Goal: Complete application form

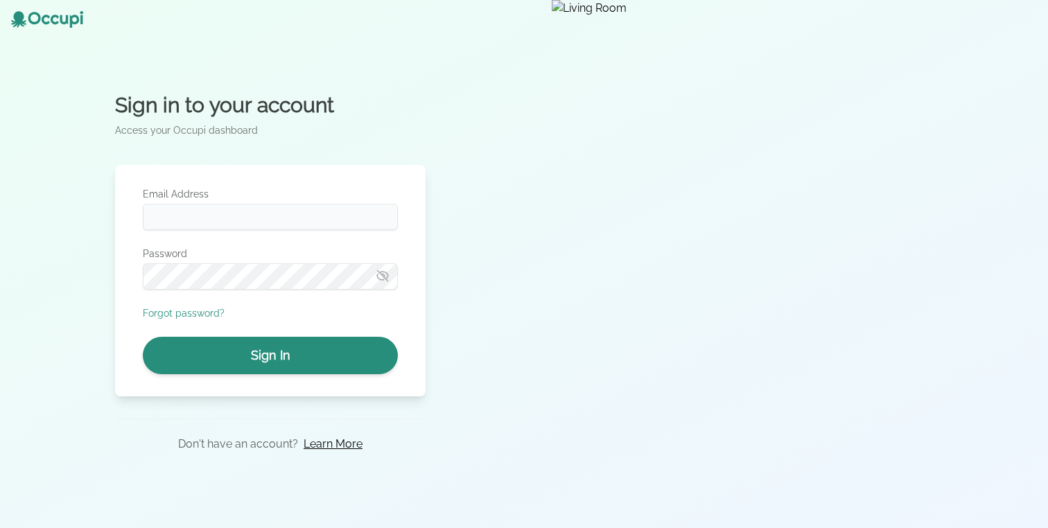
type input "**********"
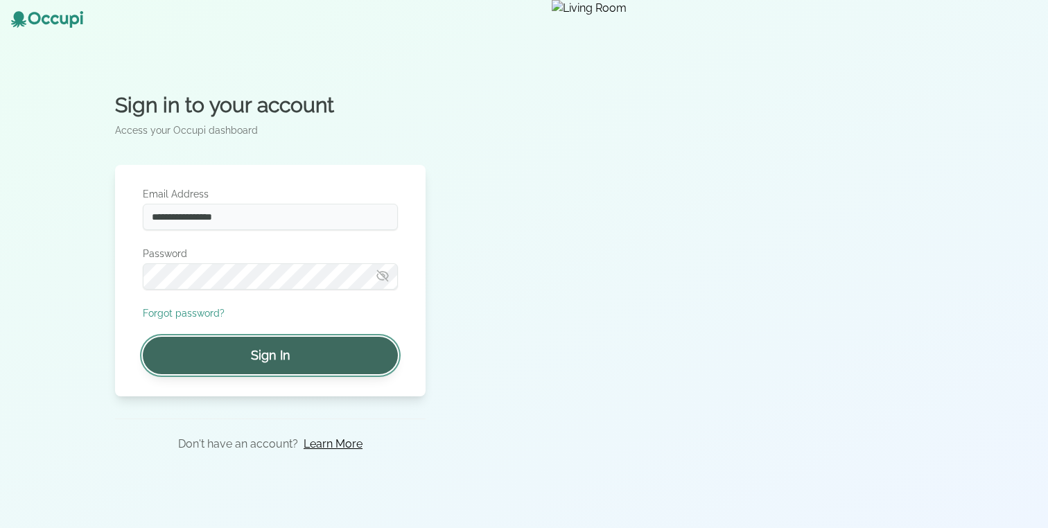
click at [201, 370] on button "Sign In" at bounding box center [270, 355] width 255 height 37
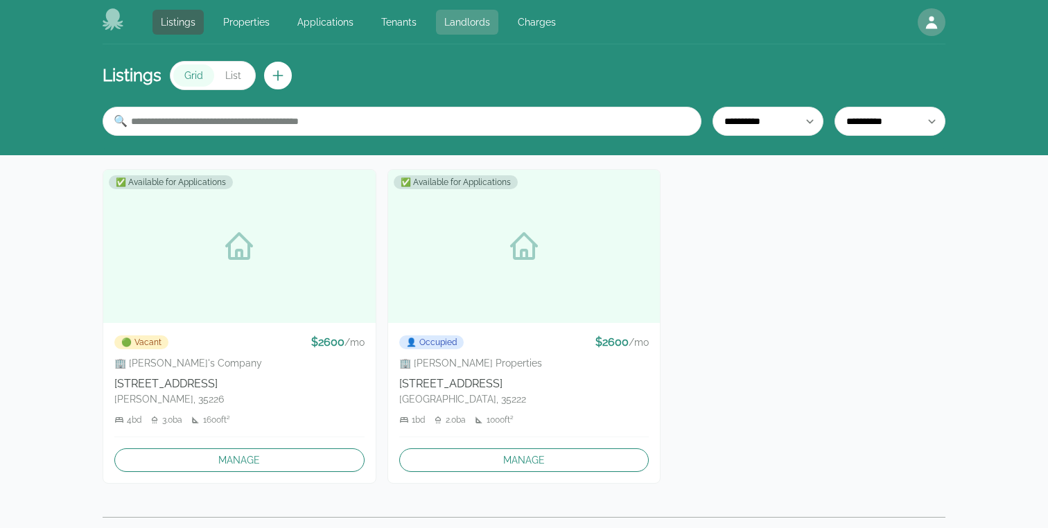
click at [462, 28] on link "Landlords" at bounding box center [467, 22] width 62 height 25
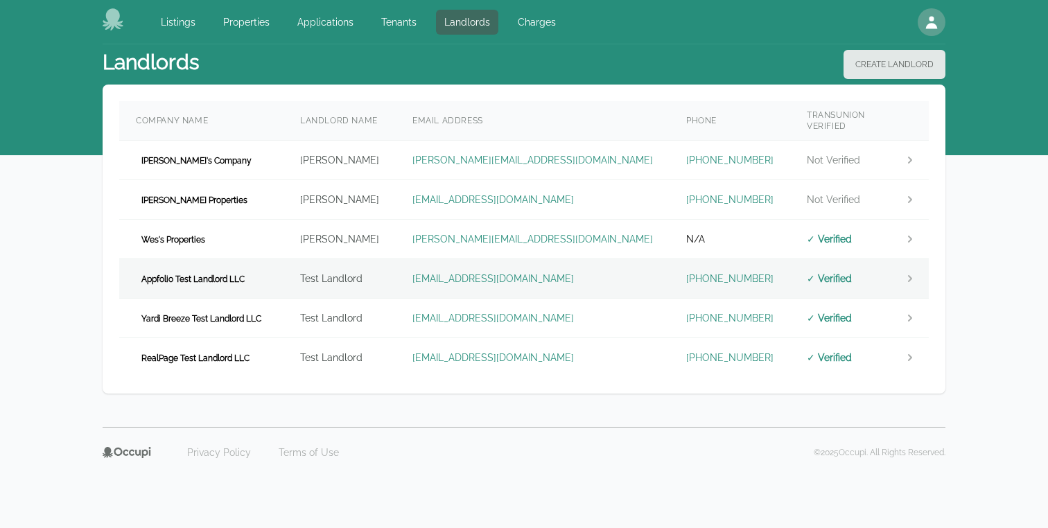
click at [592, 274] on td "landlord.appfolio@occupi.app" at bounding box center [533, 278] width 274 height 39
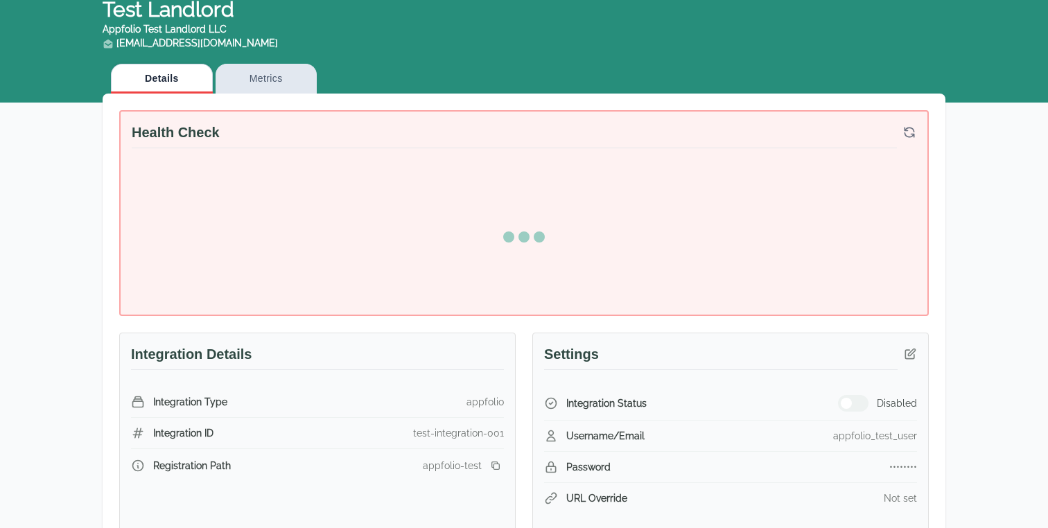
scroll to position [58, 0]
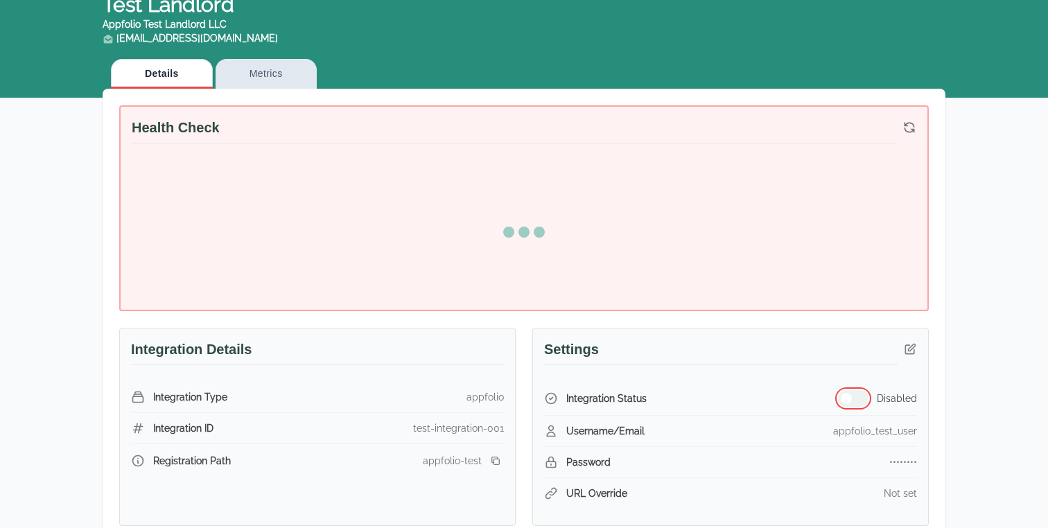
click at [852, 405] on div "Health Check Integration Details Integration Type appfolio Integration ID test-…" at bounding box center [523, 315] width 809 height 421
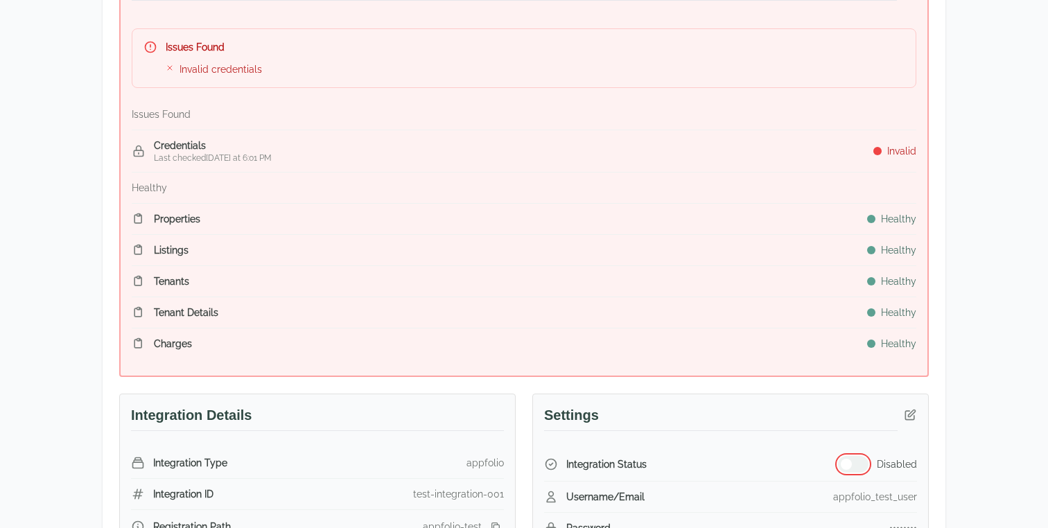
scroll to position [430, 0]
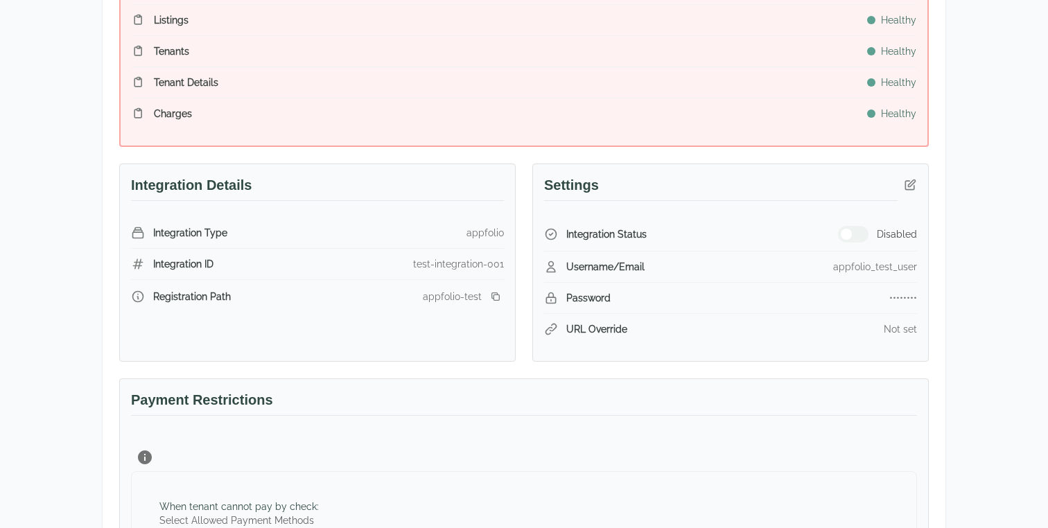
click at [863, 224] on div "Integration Status Disabled" at bounding box center [730, 235] width 373 height 34
click at [855, 234] on button "button" at bounding box center [853, 234] width 30 height 17
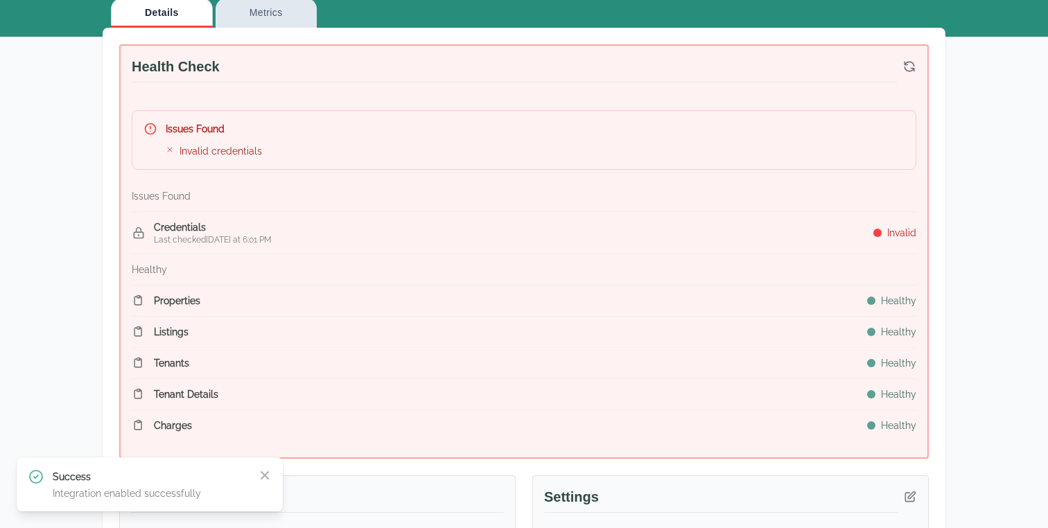
scroll to position [364, 0]
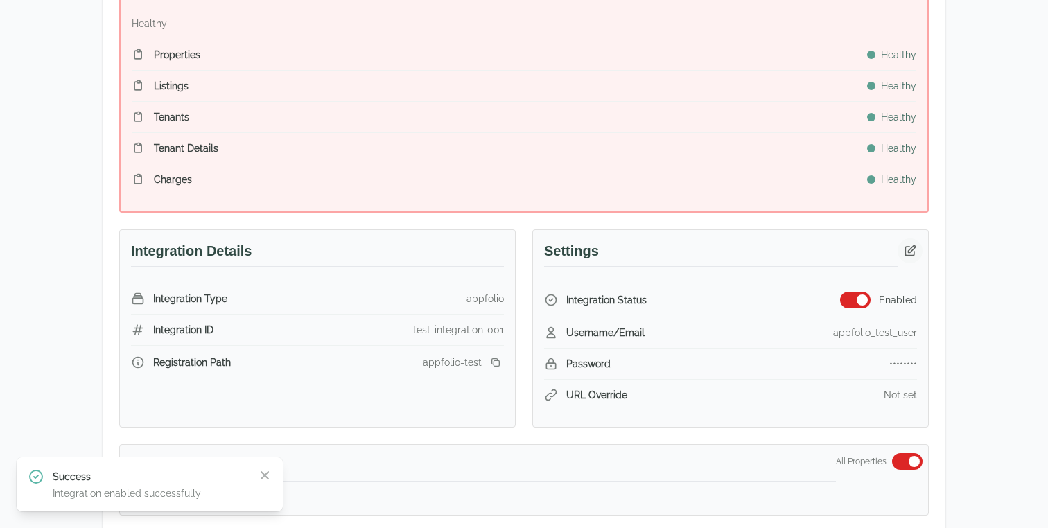
click at [909, 249] on icon "button" at bounding box center [910, 250] width 10 height 10
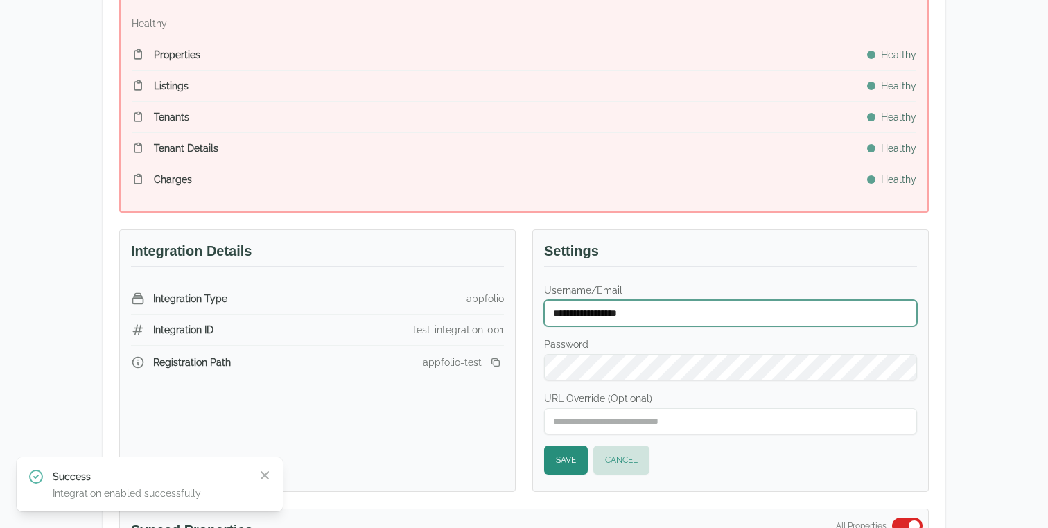
click at [630, 312] on input "**********" at bounding box center [730, 313] width 373 height 26
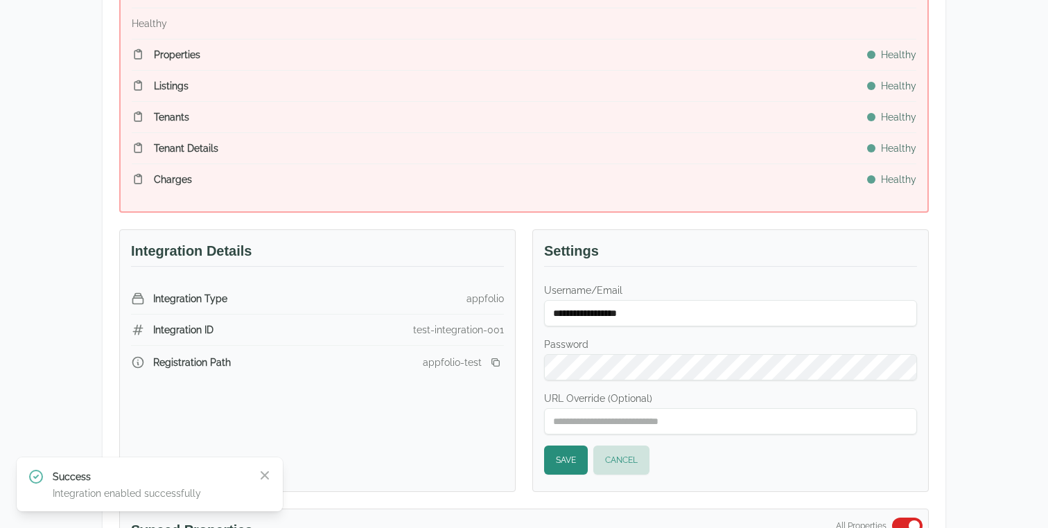
scroll to position [0, 0]
type input "******"
click at [572, 460] on button "Save" at bounding box center [566, 459] width 44 height 29
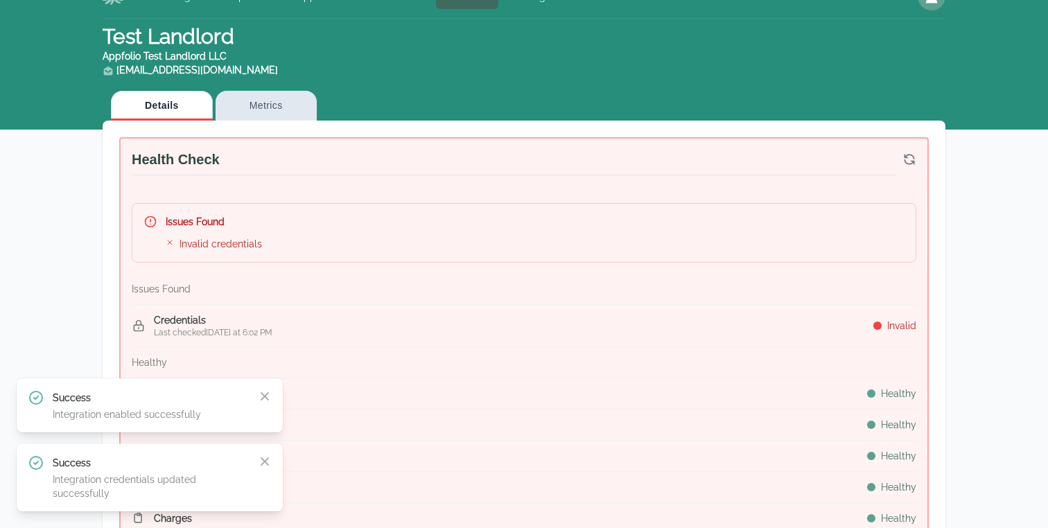
scroll to position [46, 0]
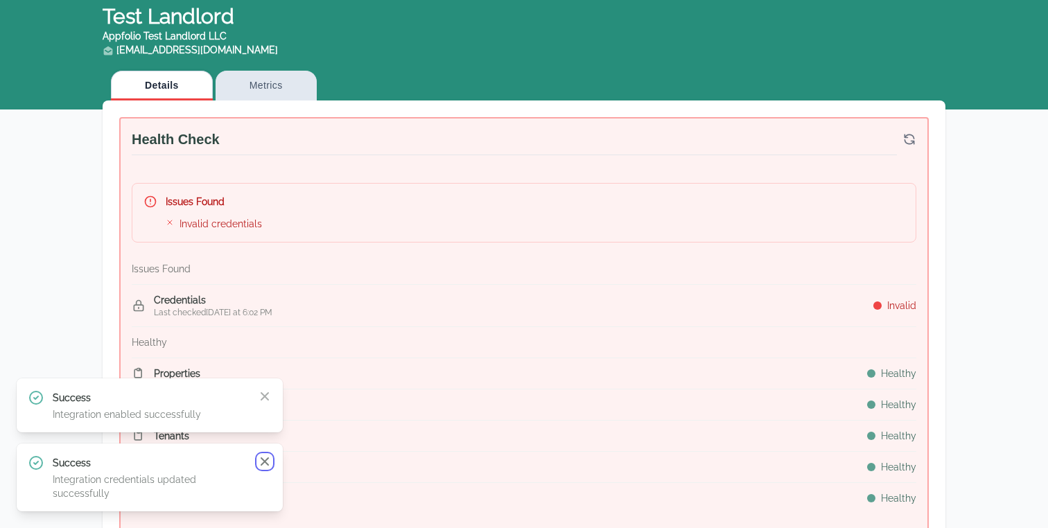
click at [268, 463] on icon "button" at bounding box center [265, 461] width 14 height 14
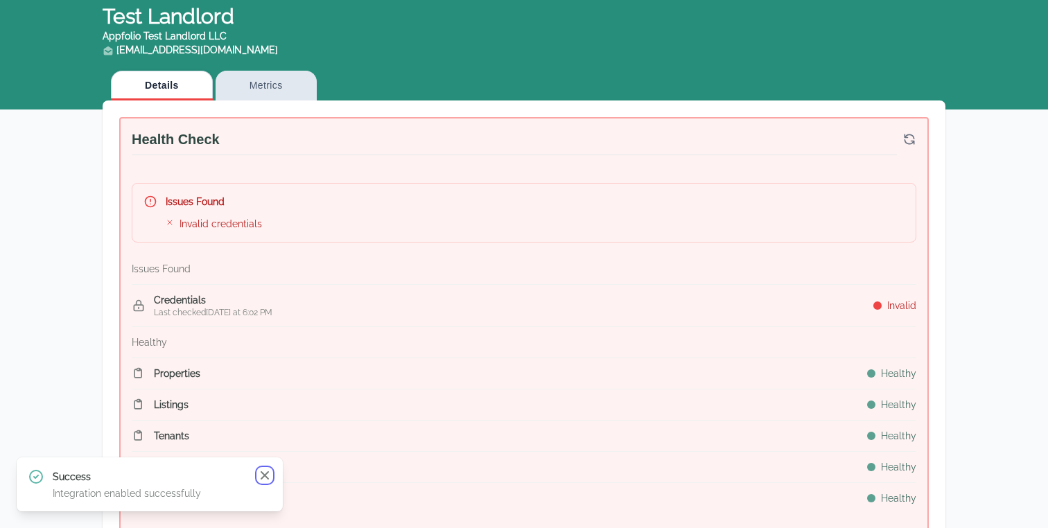
click at [264, 480] on icon "button" at bounding box center [265, 475] width 14 height 14
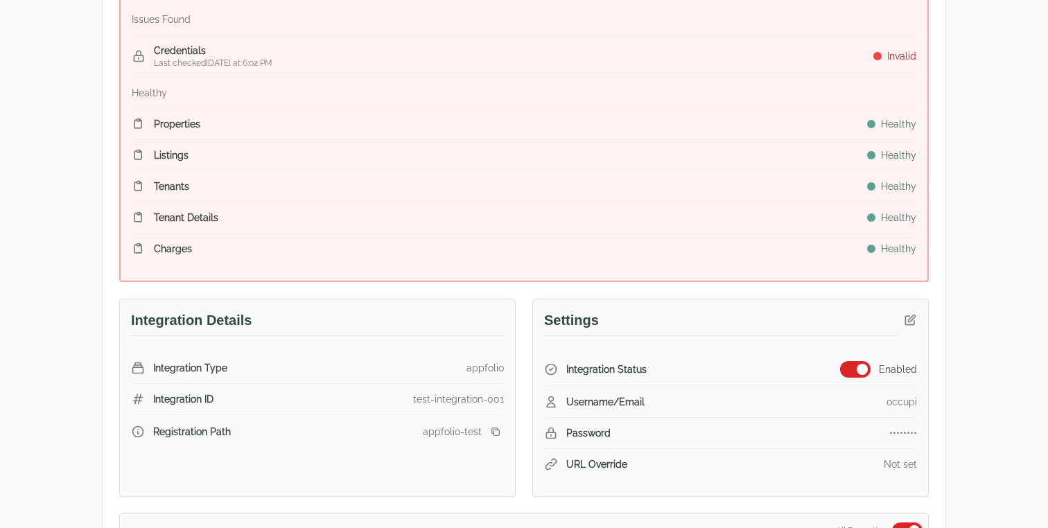
scroll to position [457, 0]
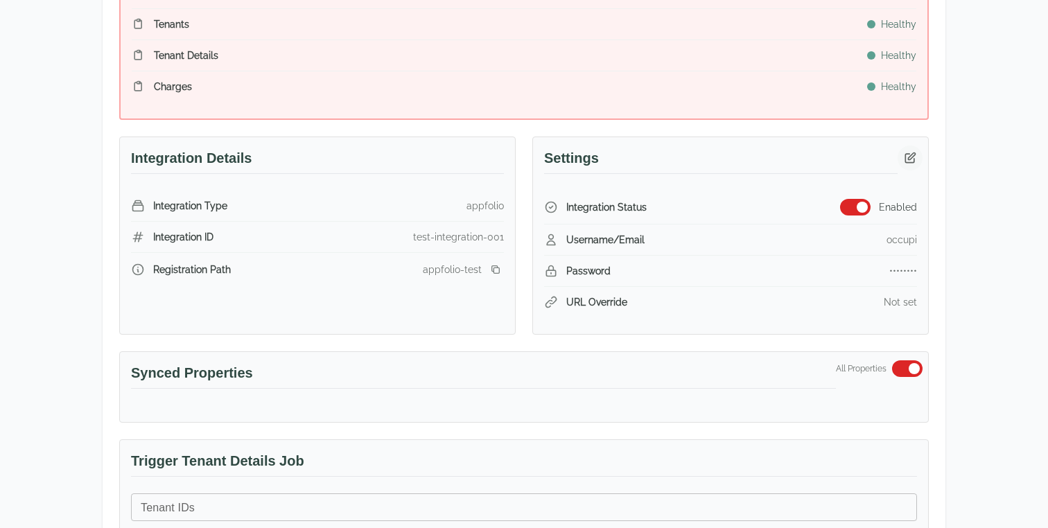
click at [908, 168] on button "button" at bounding box center [909, 157] width 25 height 25
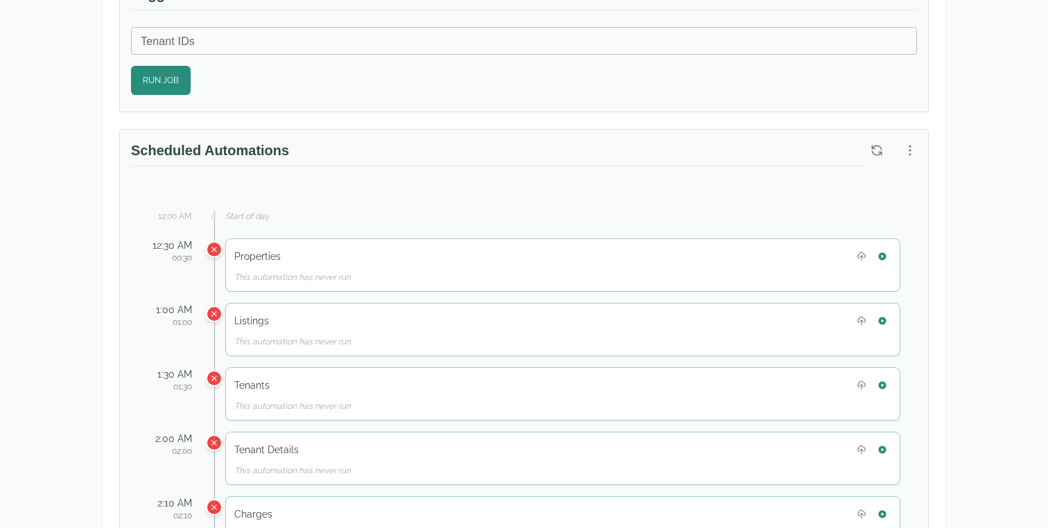
scroll to position [951, 0]
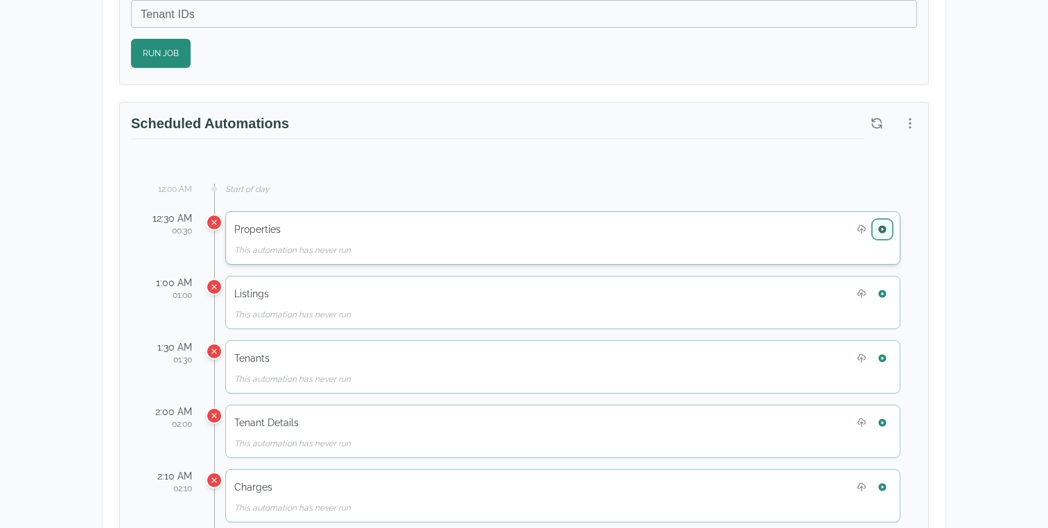
click at [887, 237] on button "button" at bounding box center [882, 229] width 18 height 18
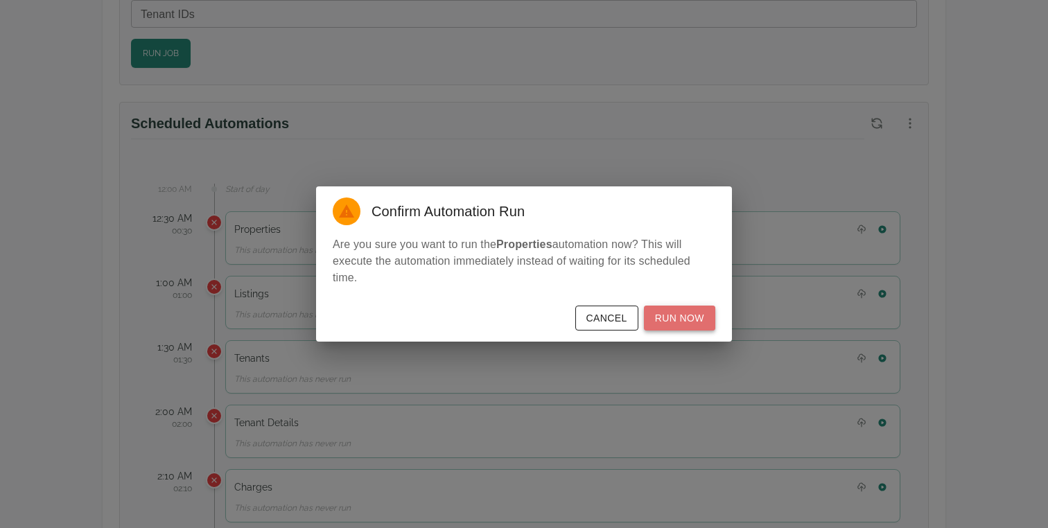
click at [678, 317] on button "Run Now" at bounding box center [679, 319] width 71 height 26
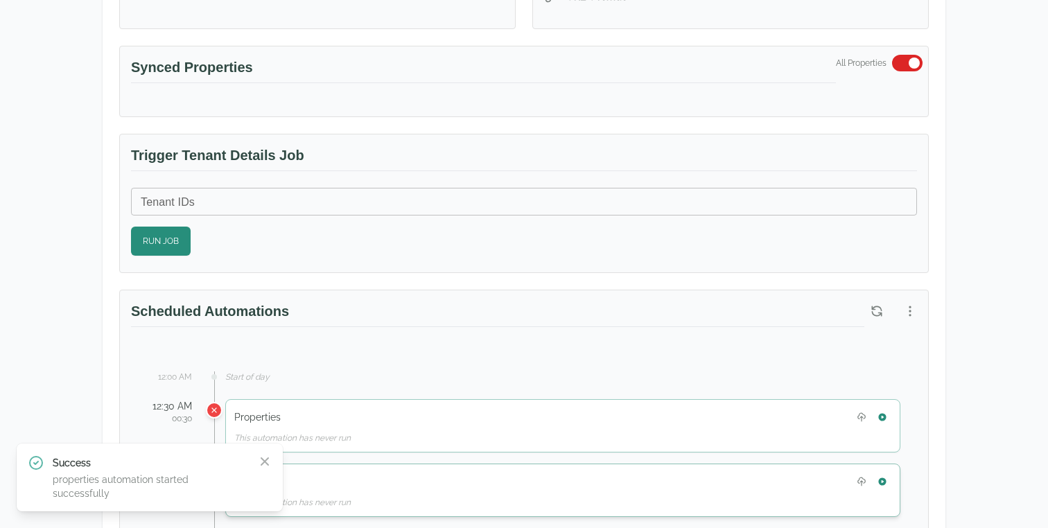
scroll to position [490, 0]
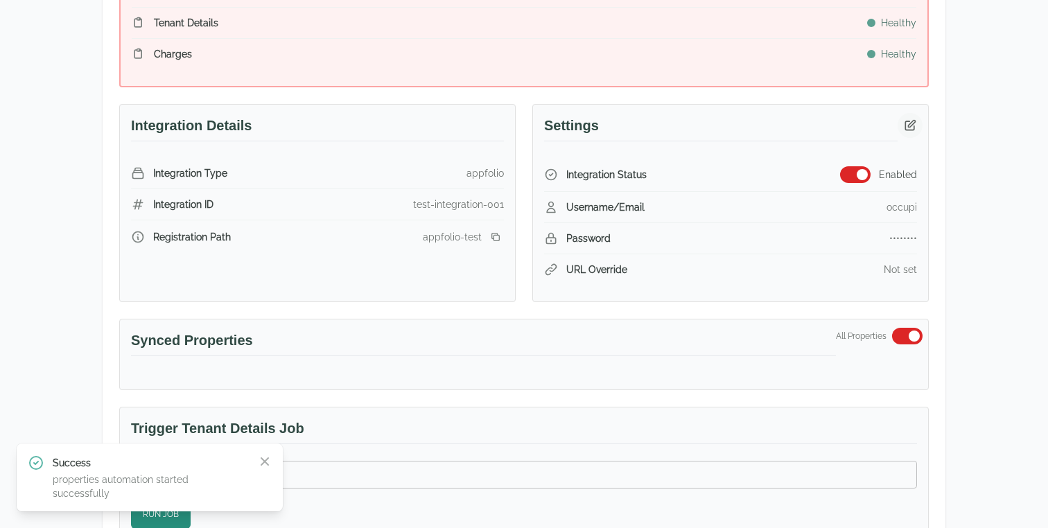
click at [913, 118] on icon "button" at bounding box center [910, 125] width 14 height 14
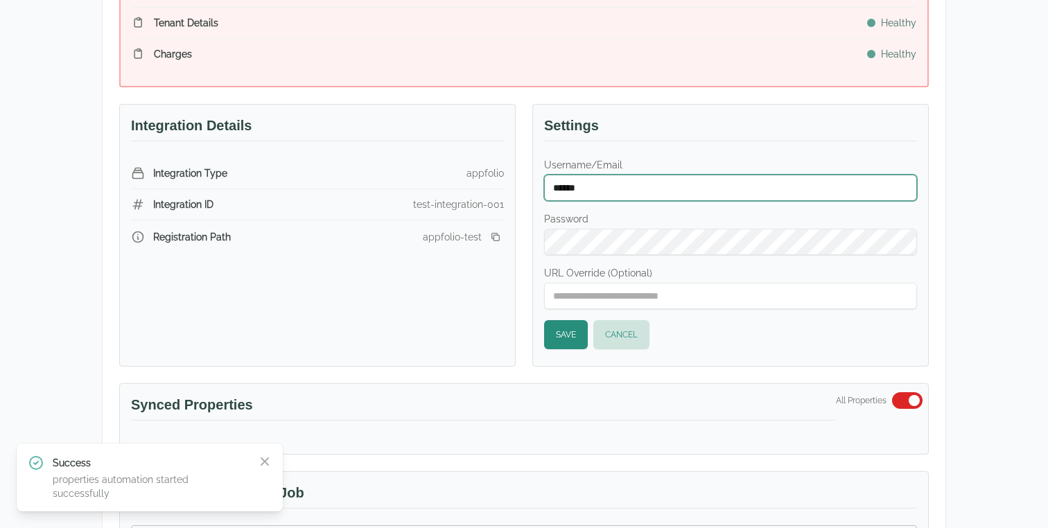
click at [606, 193] on input "******" at bounding box center [730, 188] width 373 height 26
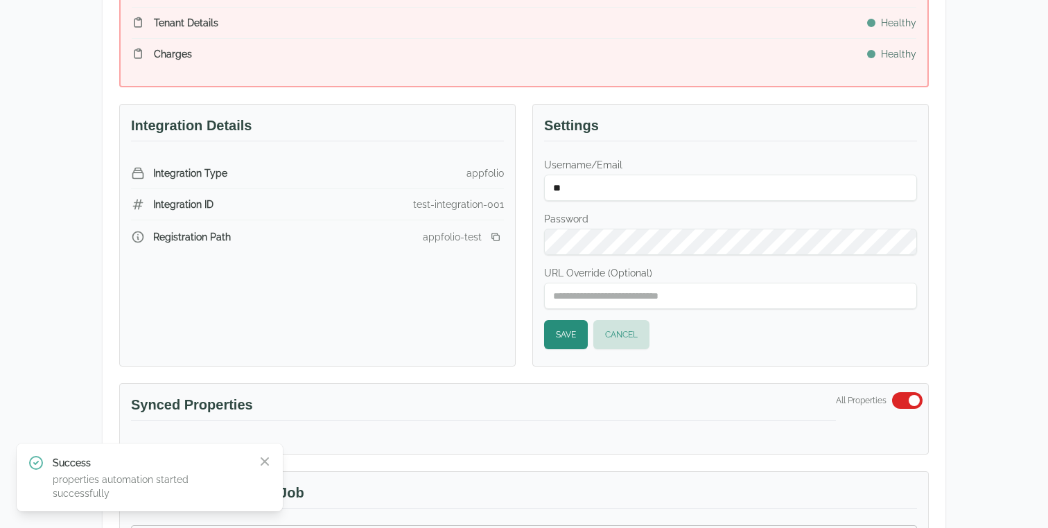
type input "**********"
click at [578, 337] on button "Save" at bounding box center [566, 334] width 44 height 29
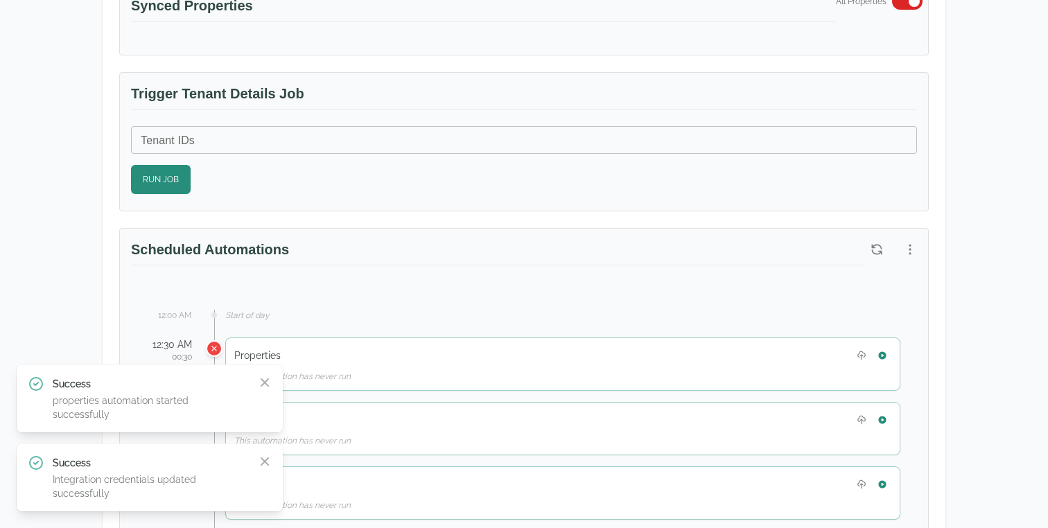
scroll to position [484, 0]
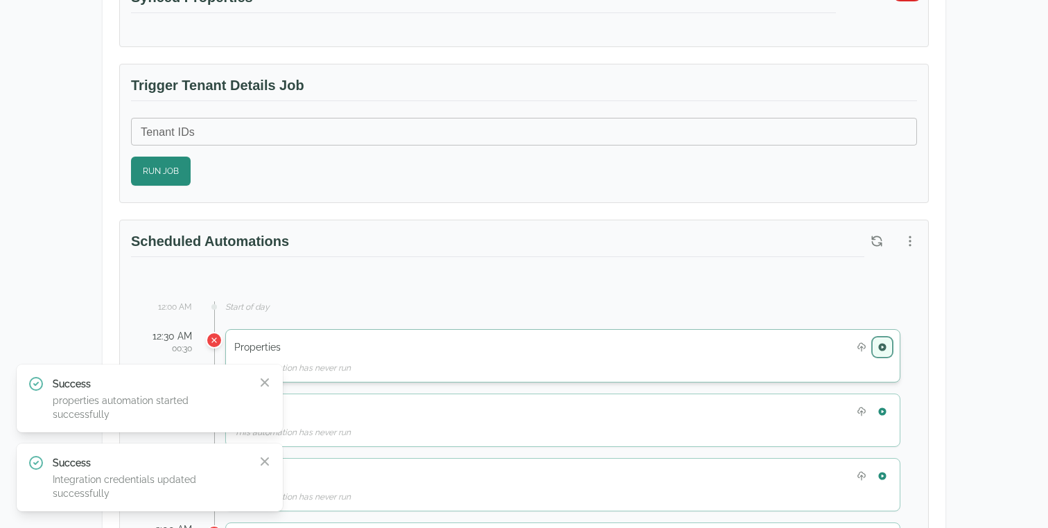
click at [880, 348] on icon "button" at bounding box center [882, 347] width 8 height 8
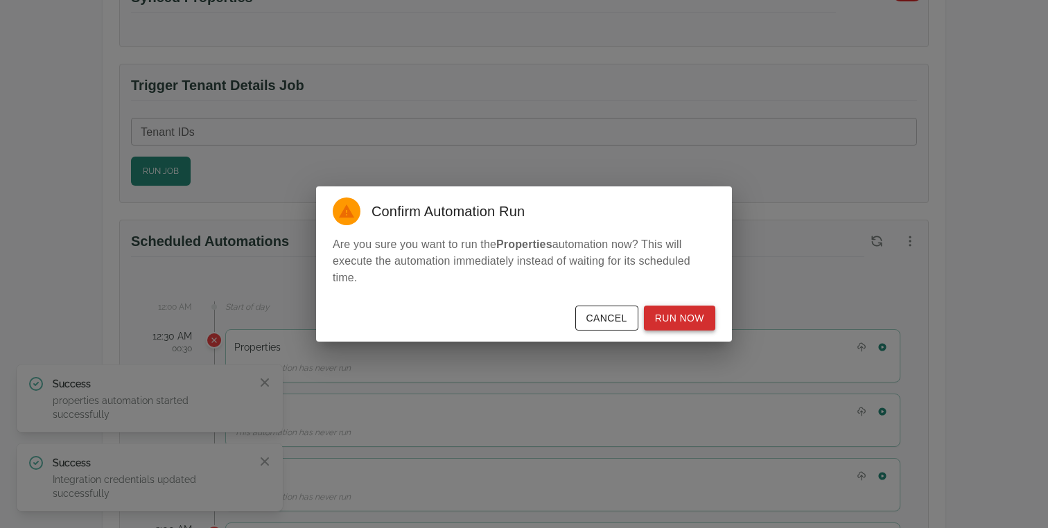
click at [705, 318] on button "Run Now" at bounding box center [679, 319] width 71 height 26
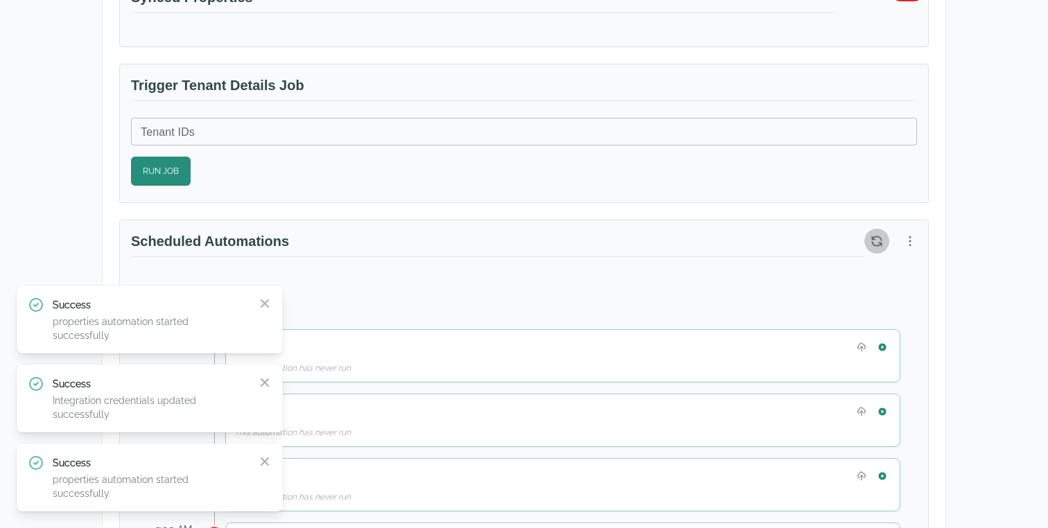
click at [881, 245] on icon "button" at bounding box center [876, 240] width 9 height 9
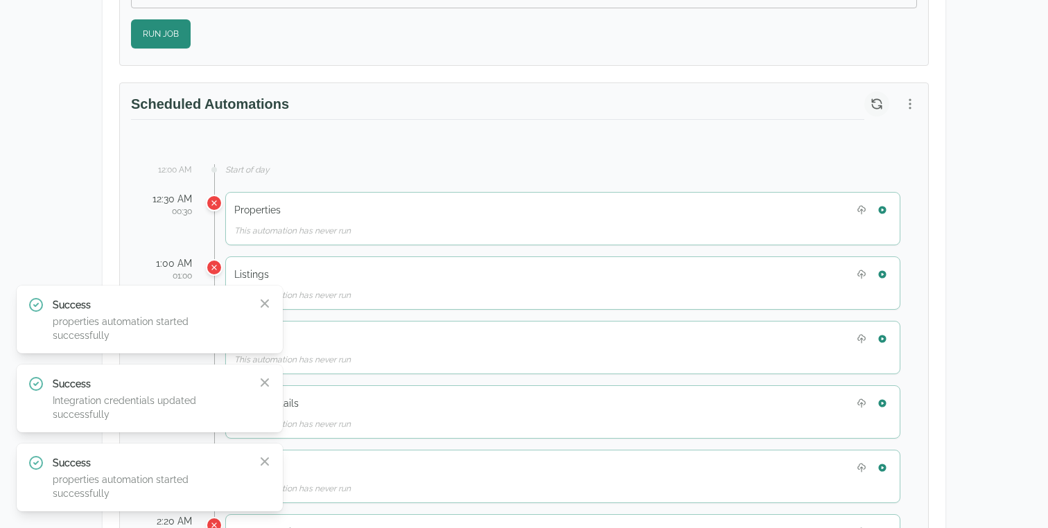
scroll to position [635, 0]
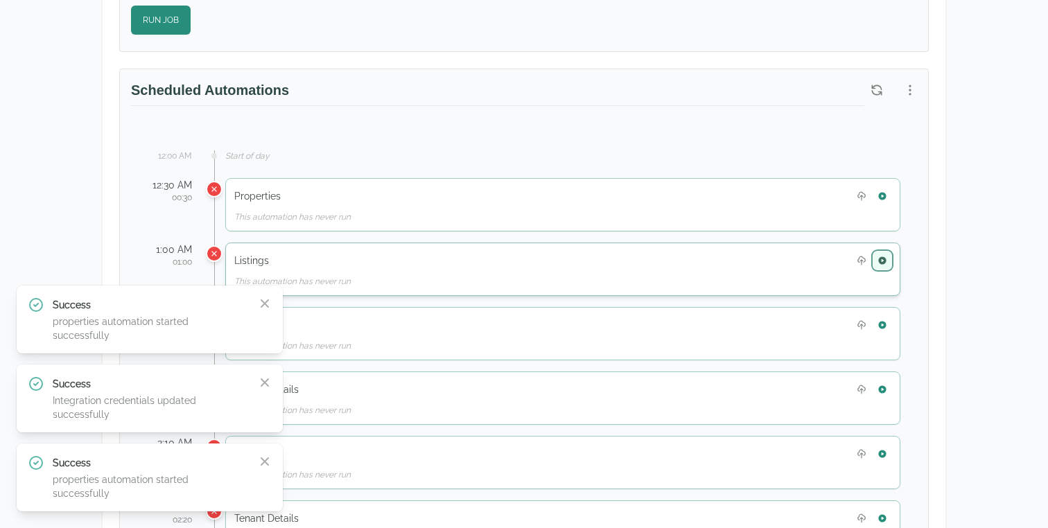
click at [886, 260] on button "button" at bounding box center [882, 260] width 18 height 18
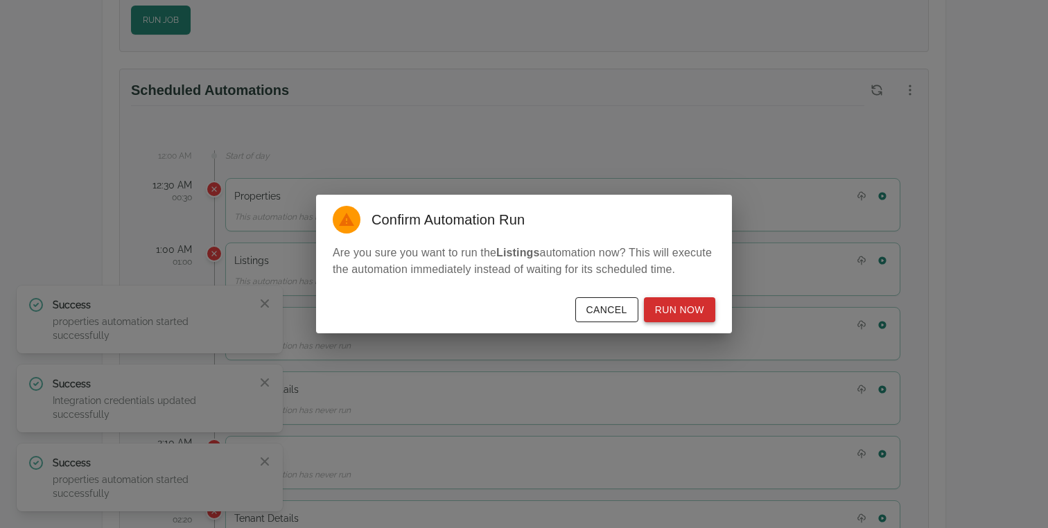
click at [691, 317] on button "Run Now" at bounding box center [679, 310] width 71 height 26
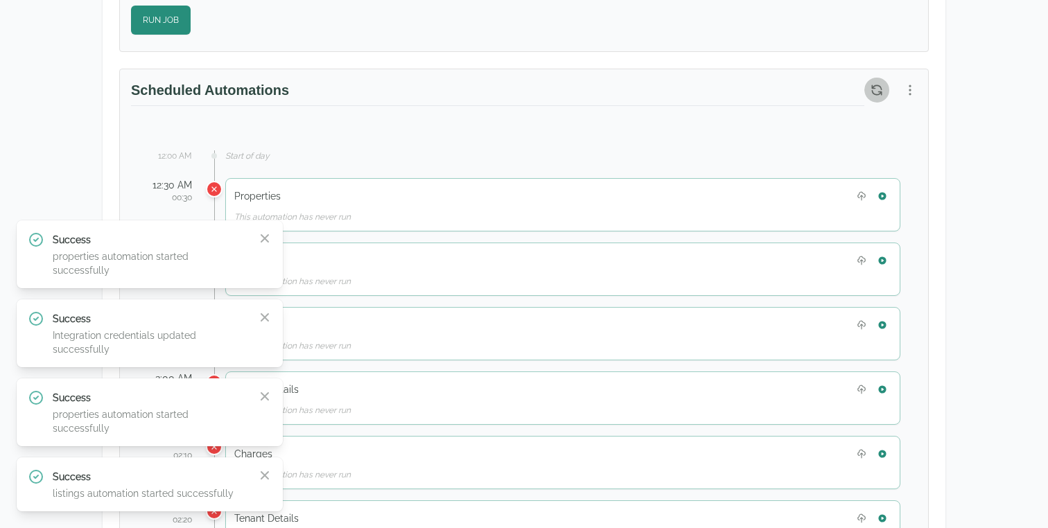
click at [874, 87] on icon "button" at bounding box center [876, 89] width 9 height 9
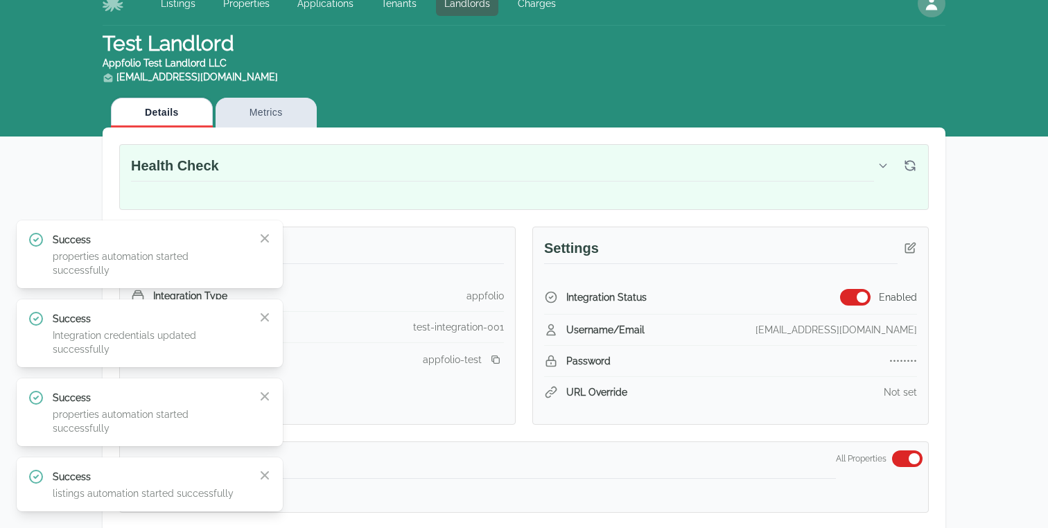
scroll to position [0, 0]
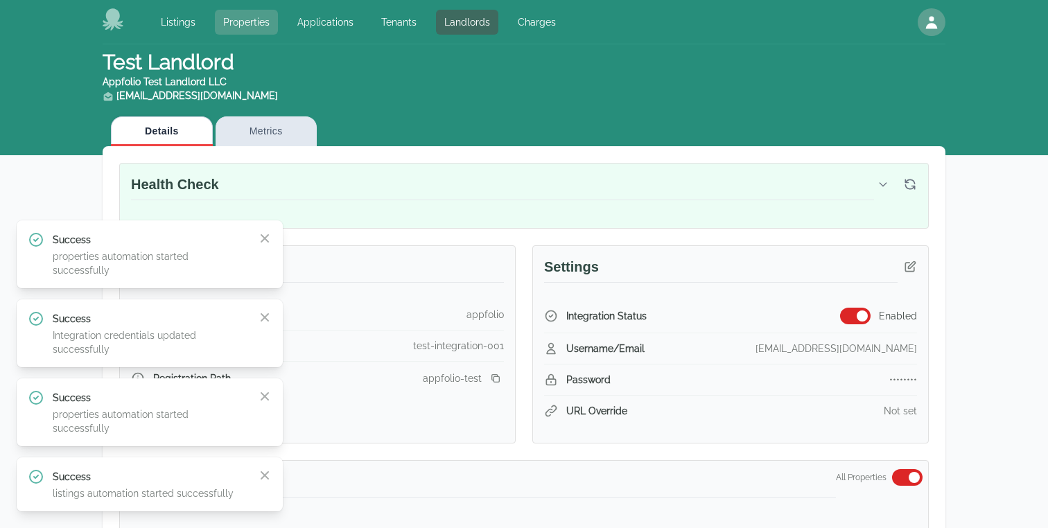
click at [244, 12] on link "Properties" at bounding box center [246, 22] width 63 height 25
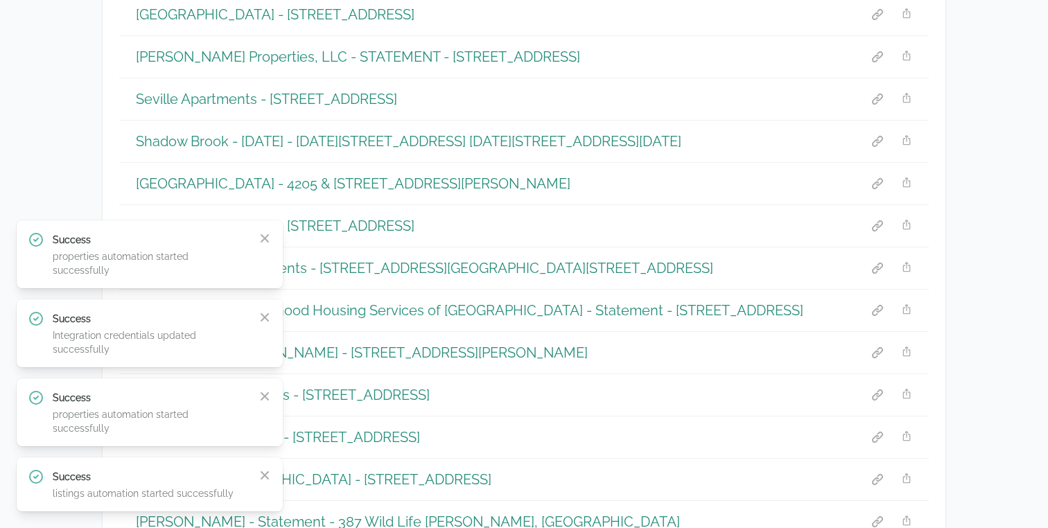
scroll to position [12635, 0]
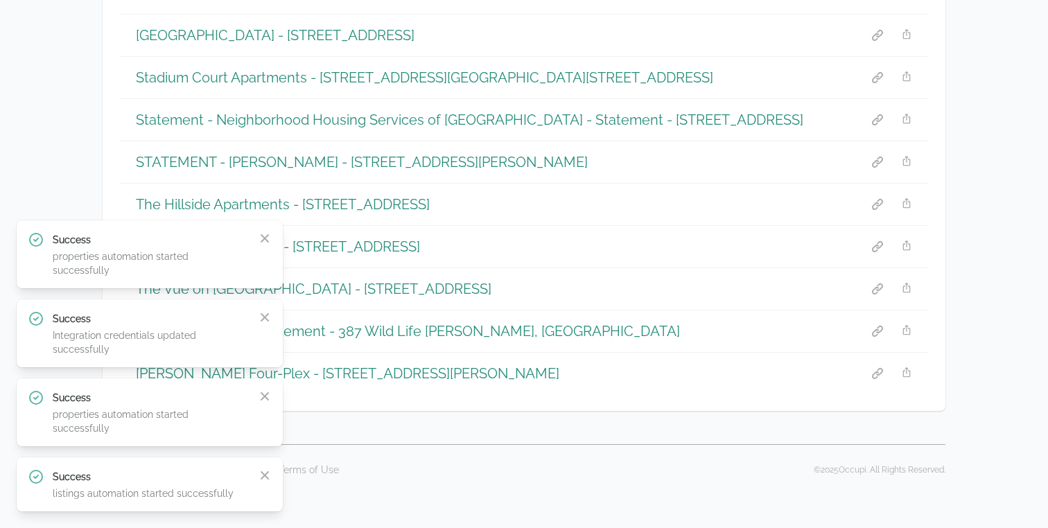
click at [420, 245] on h1 "The Jewel Apartments - 1025 30th Street South Birmingham, AL 35205" at bounding box center [278, 246] width 284 height 19
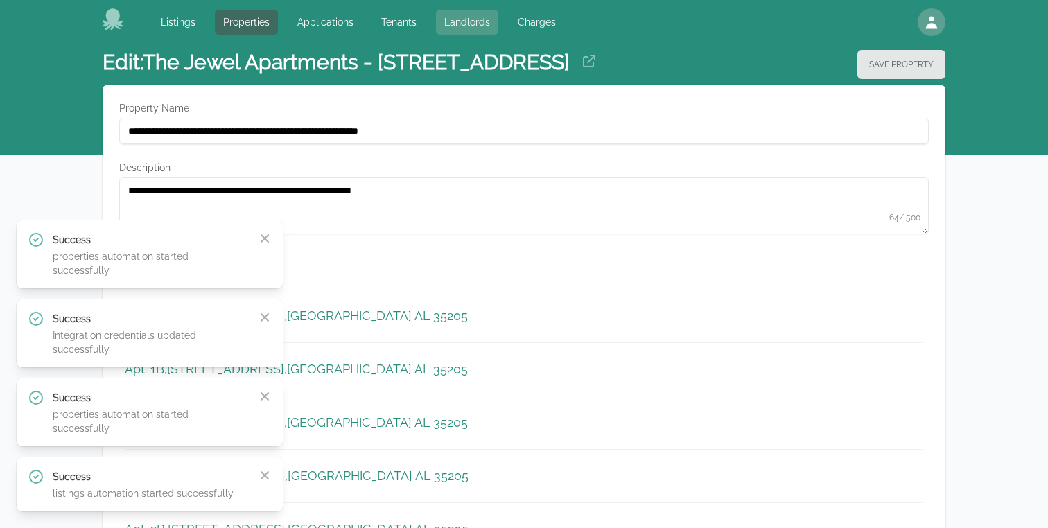
click at [464, 12] on link "Landlords" at bounding box center [467, 22] width 62 height 25
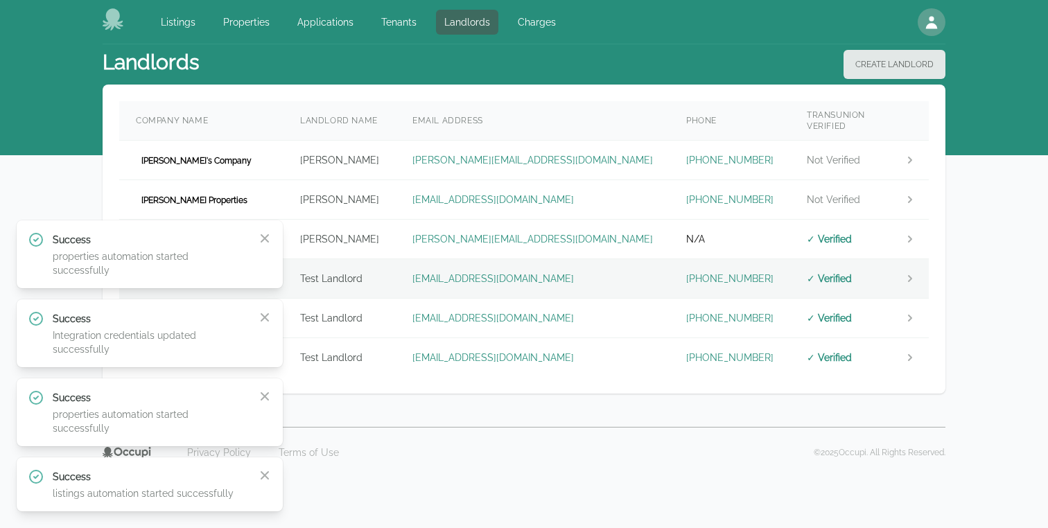
click at [448, 286] on td "landlord.appfolio@occupi.app" at bounding box center [533, 278] width 274 height 39
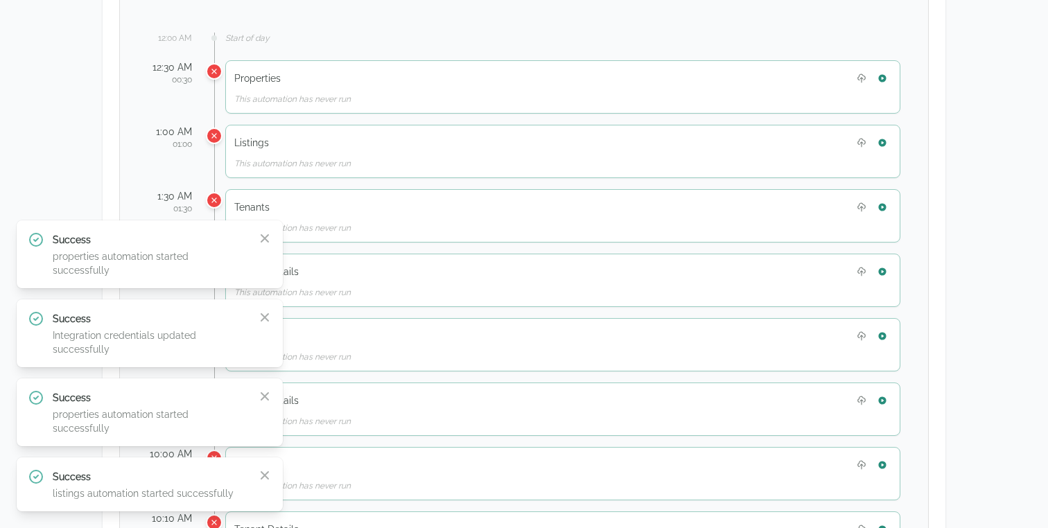
scroll to position [772, 0]
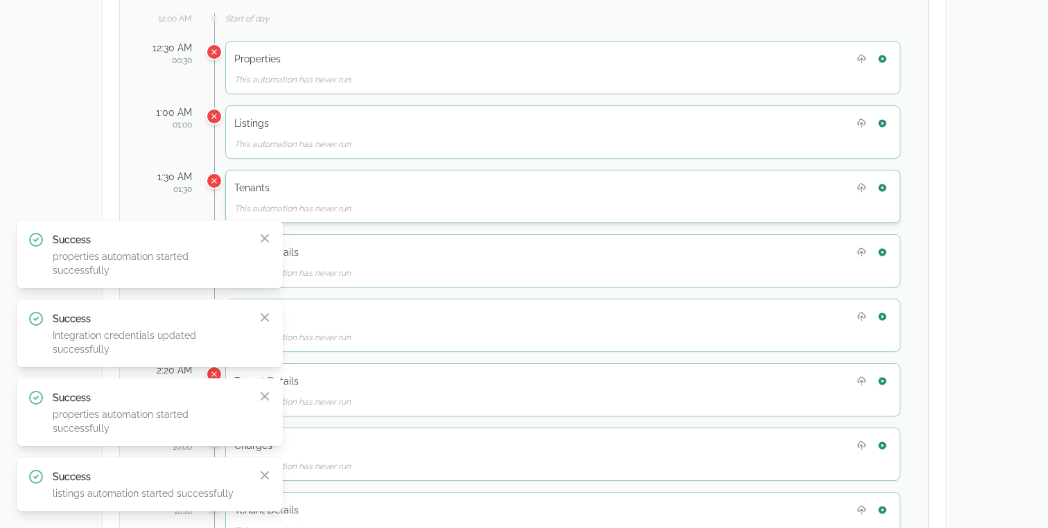
click at [885, 195] on div "Tenants This automation has never run" at bounding box center [562, 196] width 675 height 53
click at [885, 193] on button "button" at bounding box center [882, 188] width 18 height 18
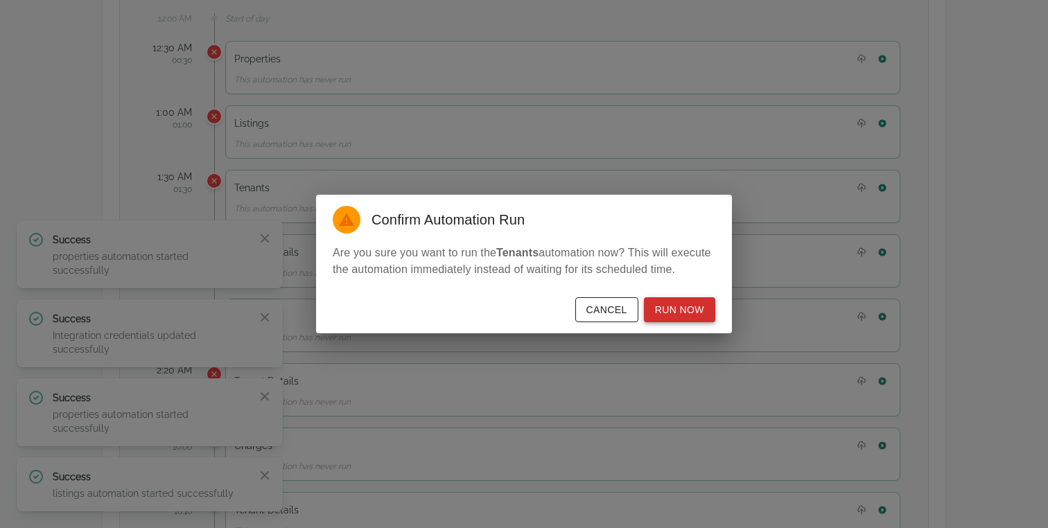
click at [709, 317] on button "Run Now" at bounding box center [679, 310] width 71 height 26
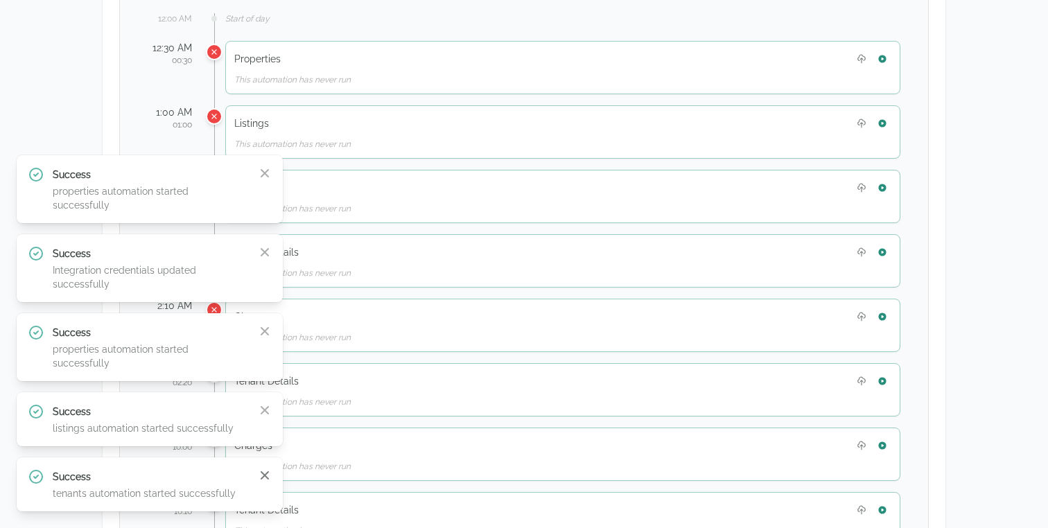
click at [265, 477] on icon "button" at bounding box center [265, 475] width 14 height 14
click at [265, 417] on icon "button" at bounding box center [265, 410] width 14 height 14
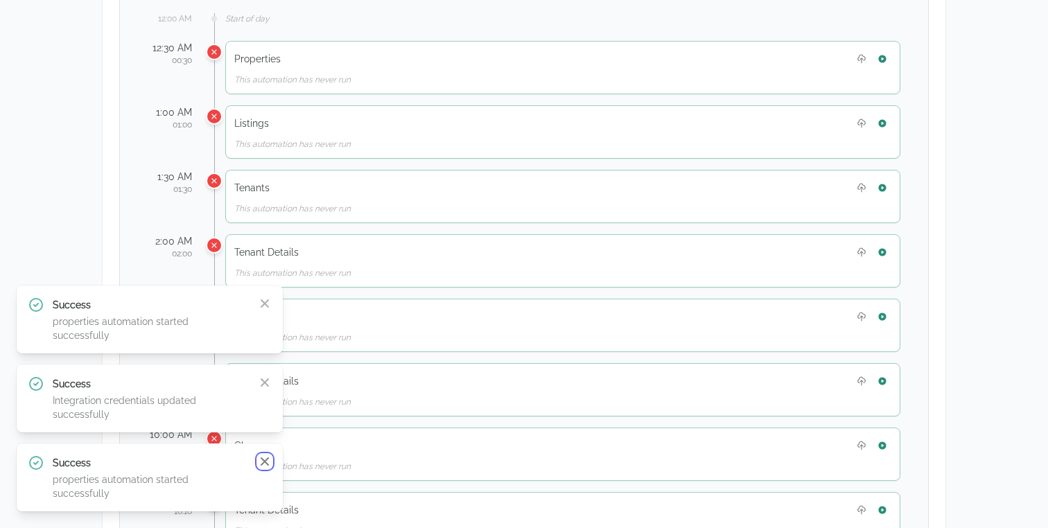
click at [261, 466] on icon "button" at bounding box center [264, 461] width 8 height 8
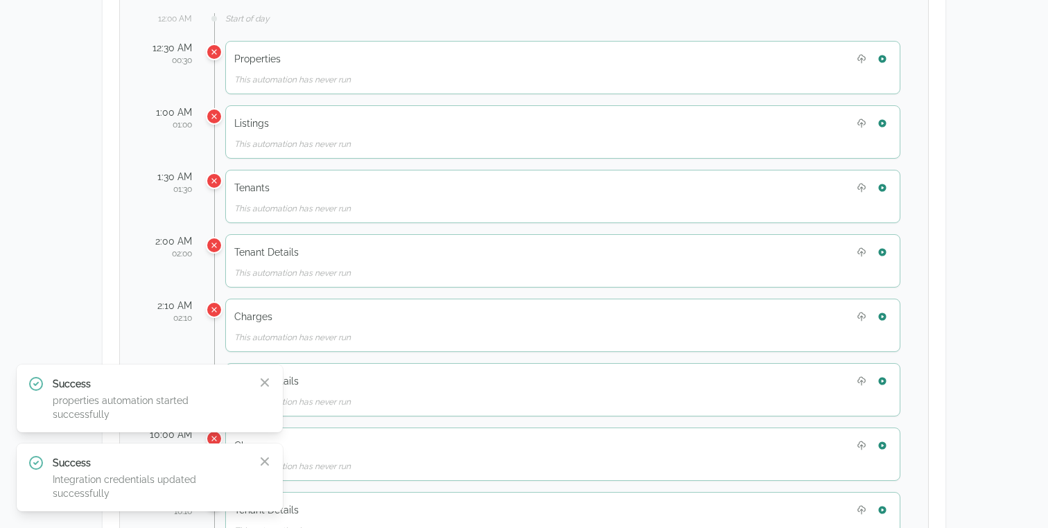
click at [261, 477] on div "Success Integration credentials updated successfully Close" at bounding box center [150, 477] width 244 height 46
click at [262, 468] on div "Success Integration credentials updated successfully Close" at bounding box center [150, 477] width 244 height 46
click at [262, 463] on icon "button" at bounding box center [264, 461] width 8 height 8
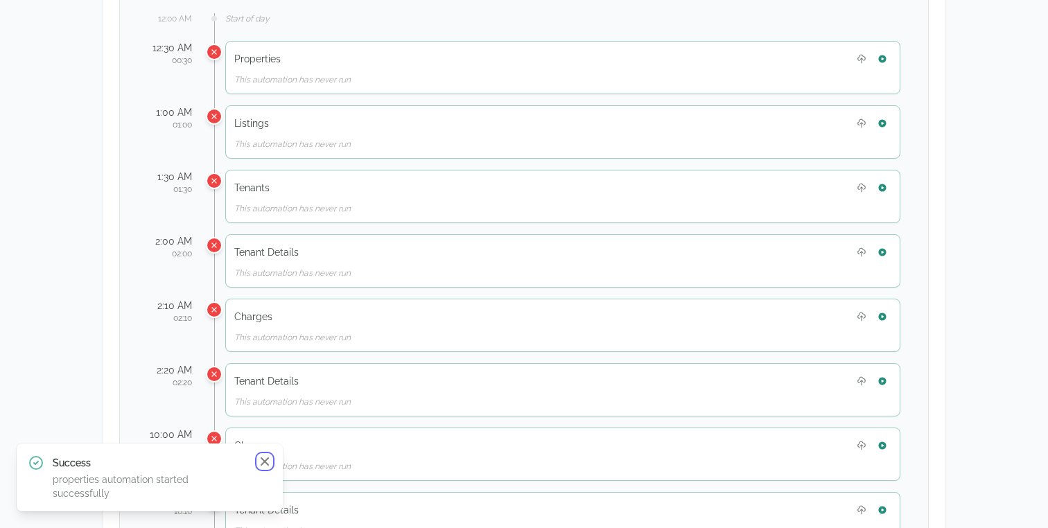
click at [263, 468] on icon "button" at bounding box center [265, 461] width 14 height 14
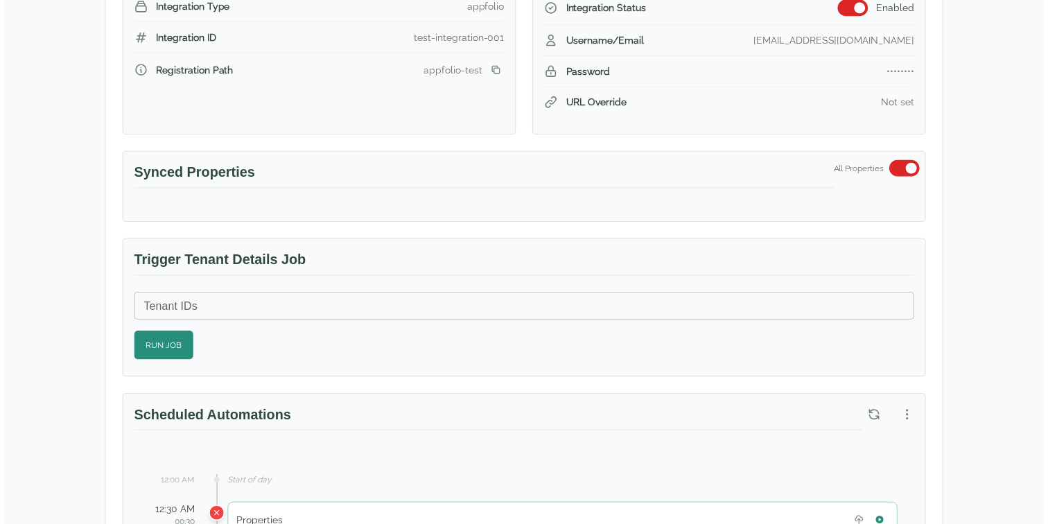
scroll to position [0, 0]
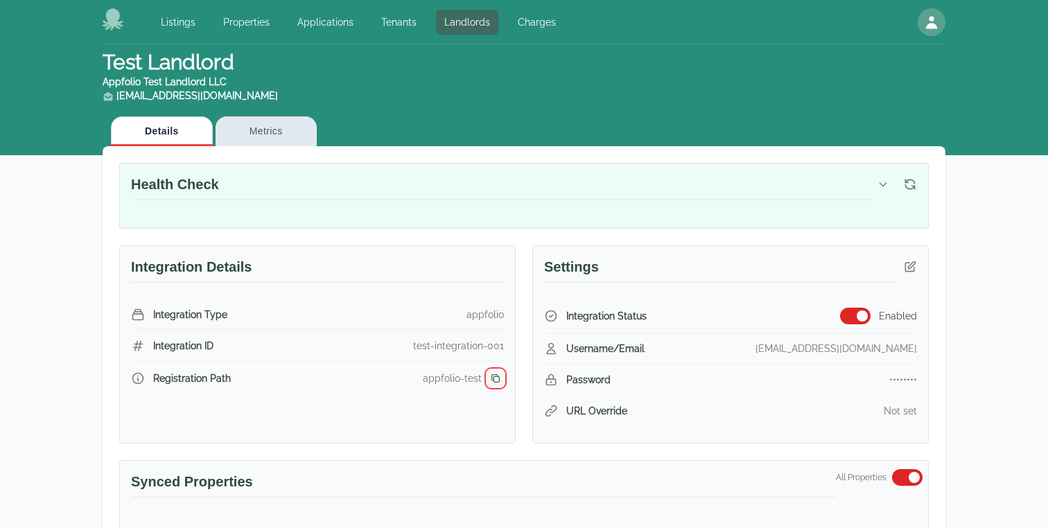
click at [488, 373] on button "button" at bounding box center [495, 378] width 17 height 17
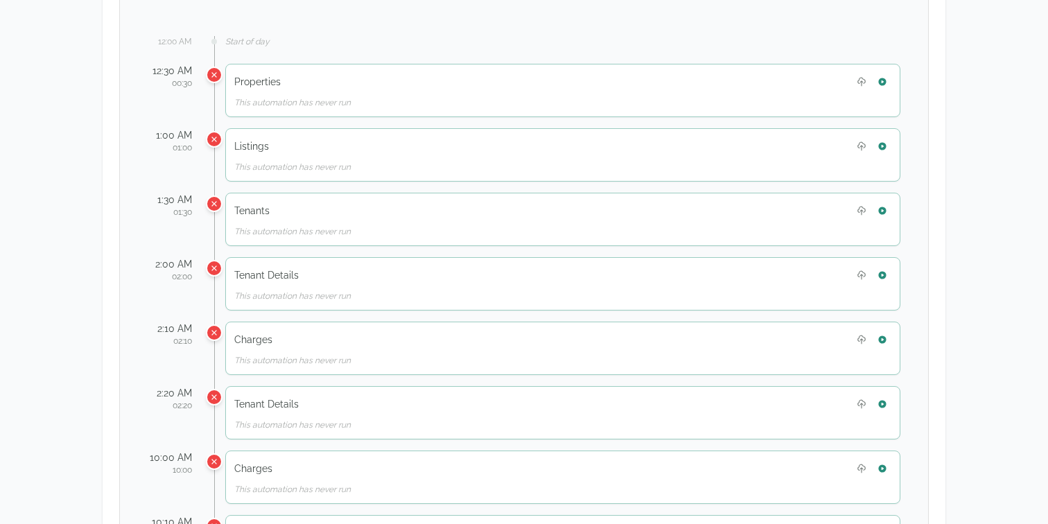
scroll to position [754, 0]
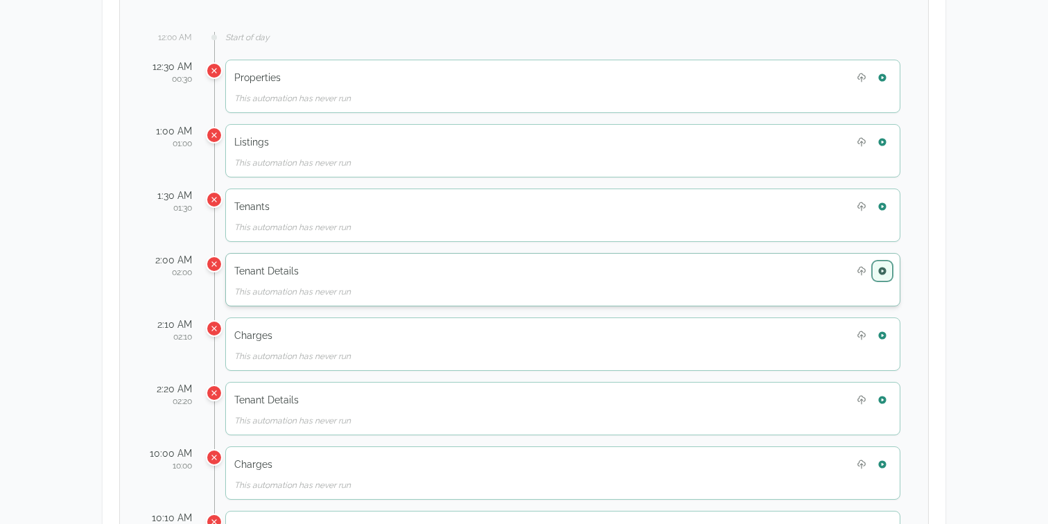
click at [881, 269] on icon "button" at bounding box center [882, 271] width 10 height 10
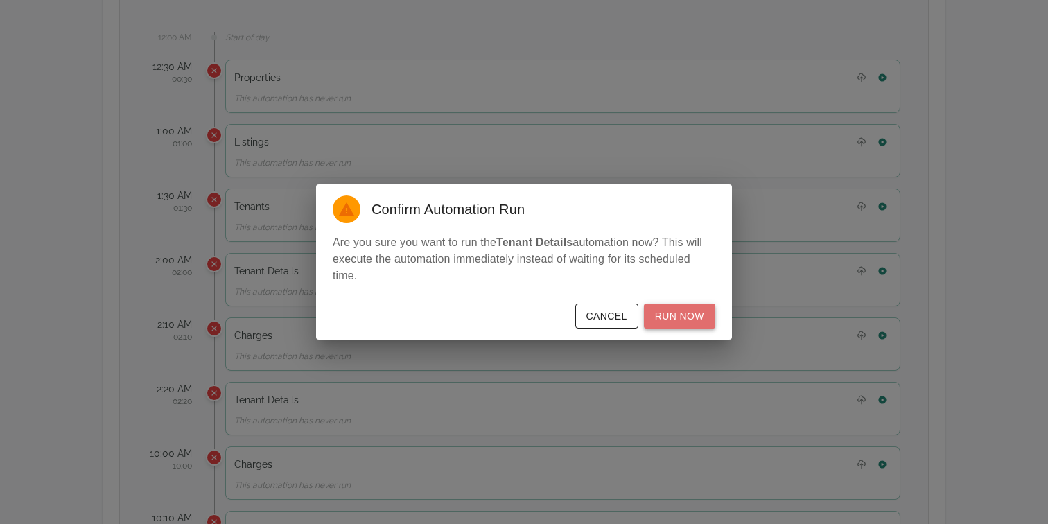
click at [674, 317] on button "Run Now" at bounding box center [679, 316] width 71 height 26
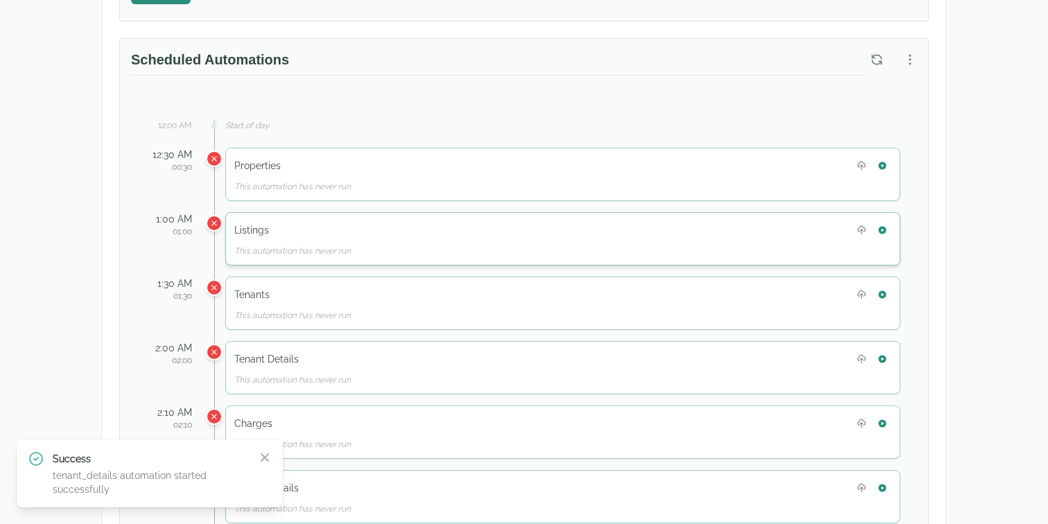
scroll to position [673, 0]
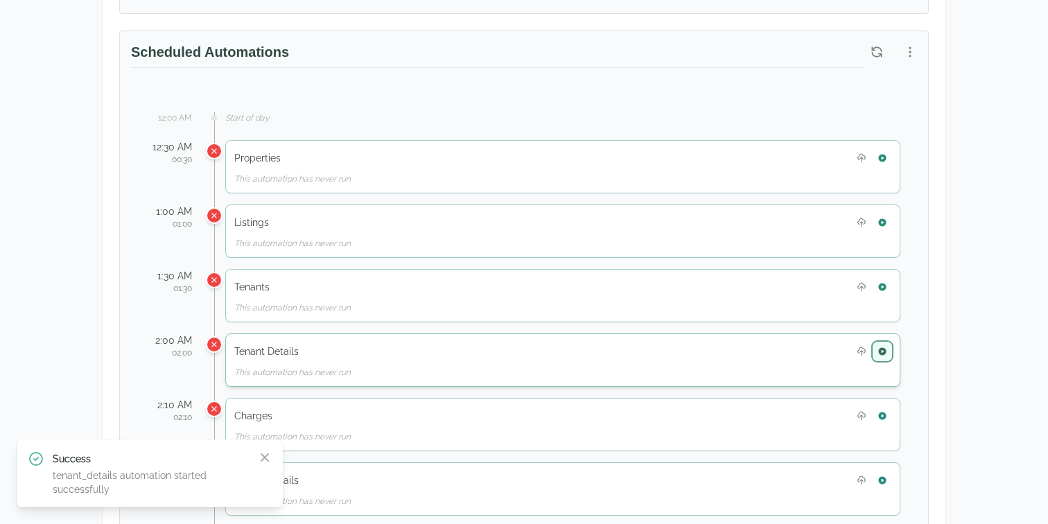
click at [881, 351] on icon "button" at bounding box center [882, 351] width 8 height 8
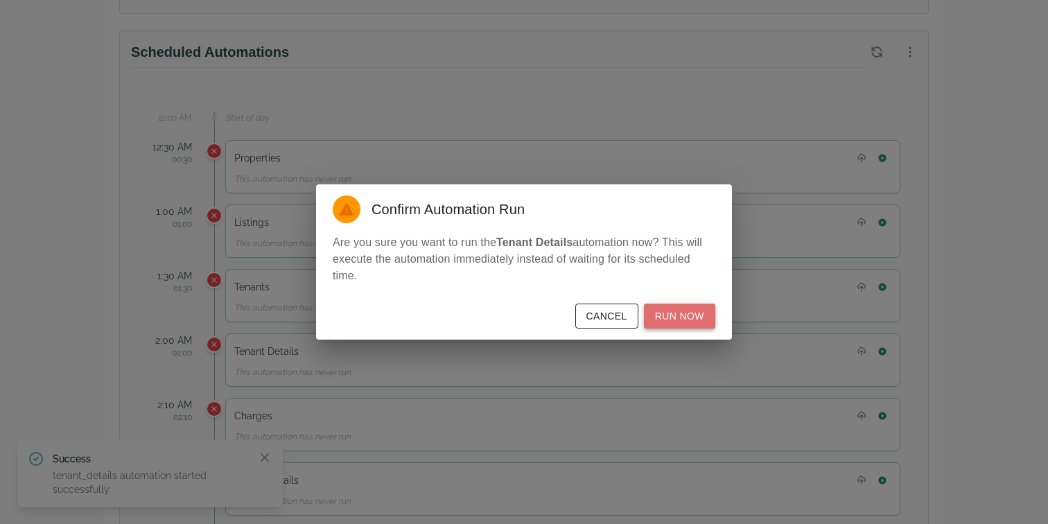
click at [672, 315] on button "Run Now" at bounding box center [679, 316] width 71 height 26
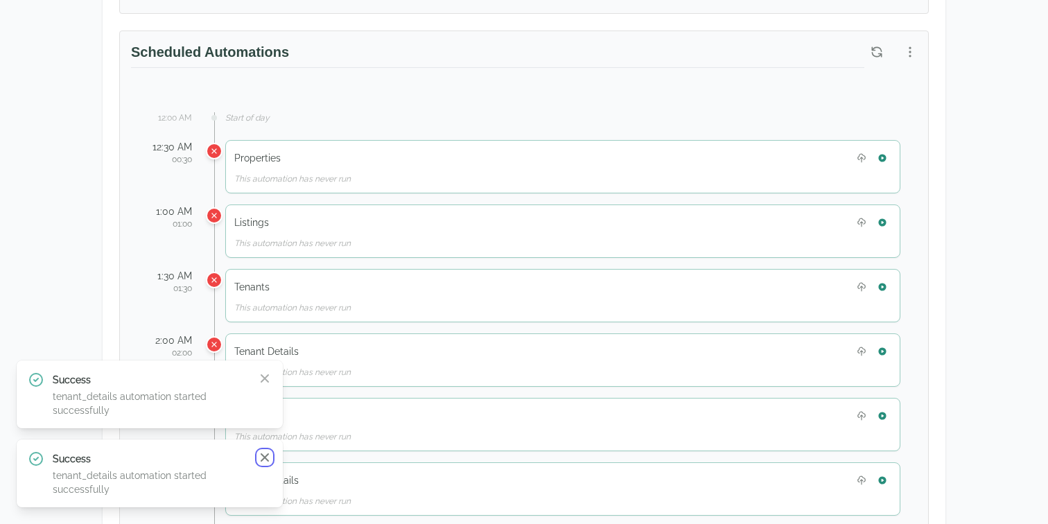
click at [263, 455] on icon "button" at bounding box center [264, 457] width 8 height 8
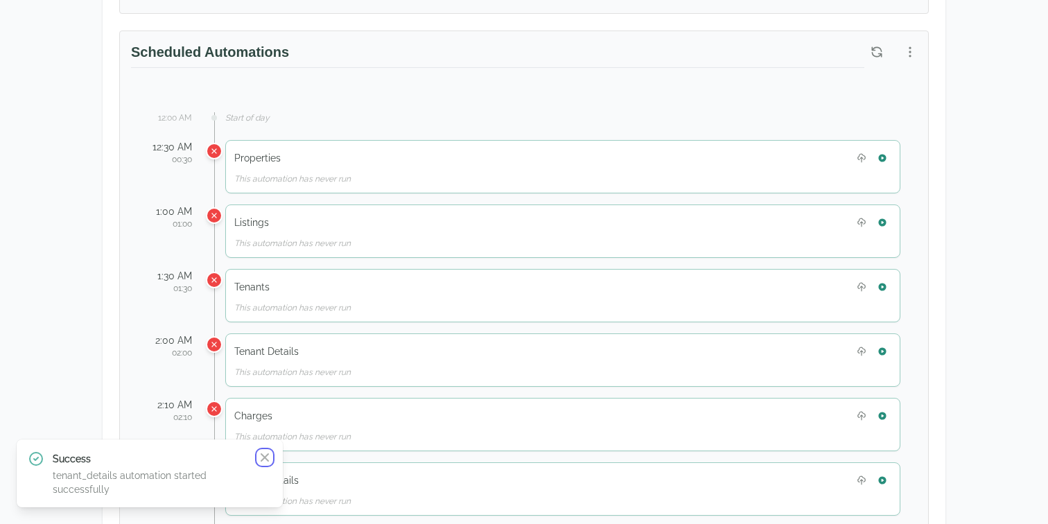
click at [263, 455] on icon "button" at bounding box center [264, 457] width 8 height 8
click at [878, 347] on icon "button" at bounding box center [882, 351] width 8 height 8
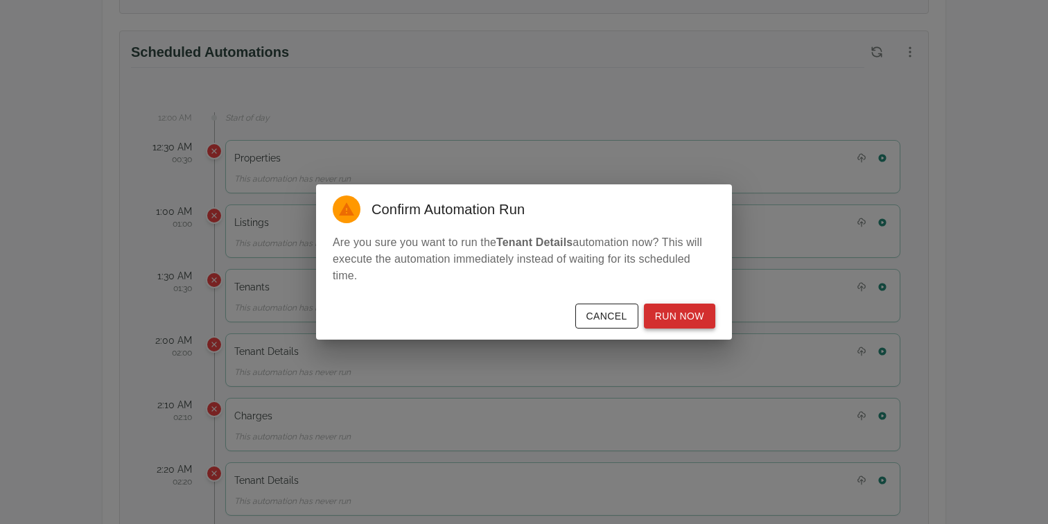
click at [698, 316] on button "Run Now" at bounding box center [679, 316] width 71 height 26
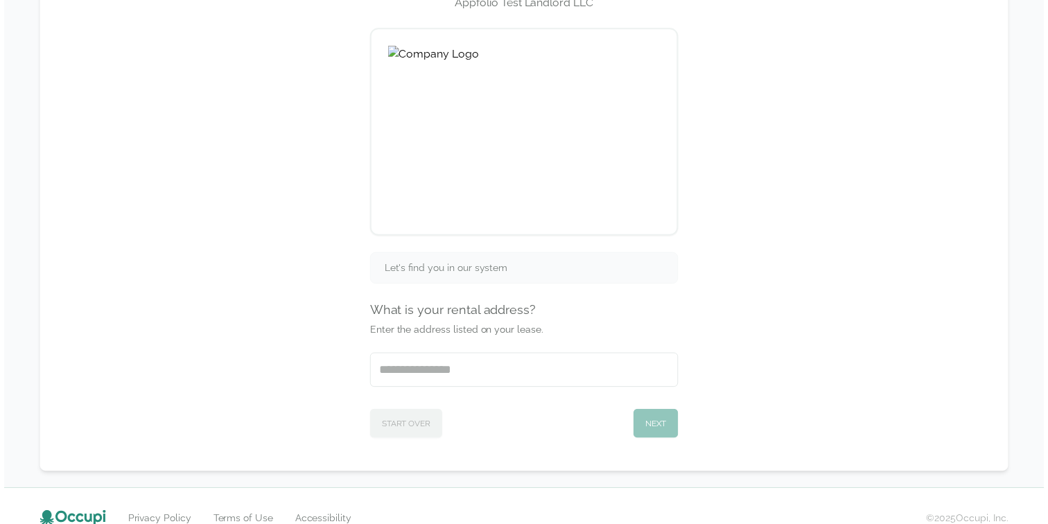
scroll to position [151, 0]
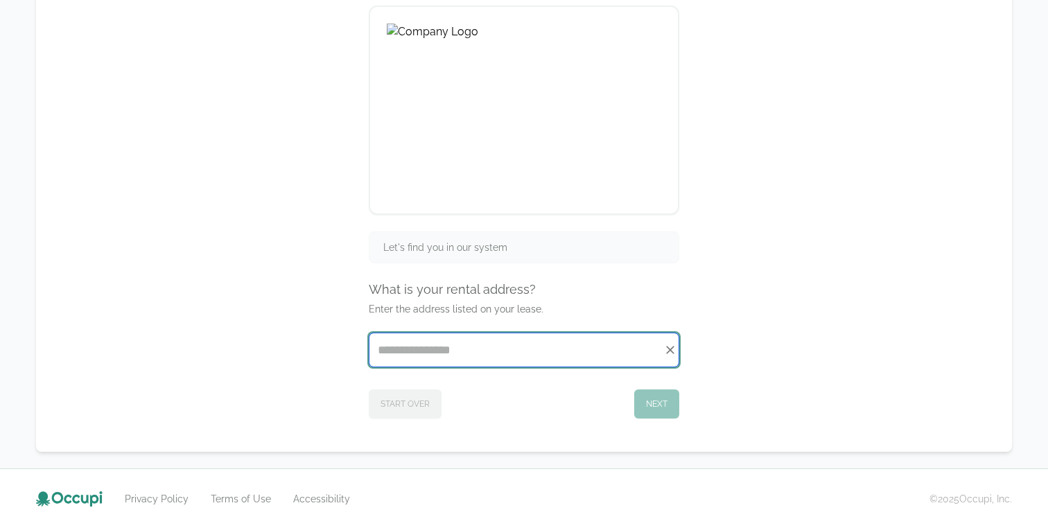
click at [560, 348] on input "Start typing..." at bounding box center [523, 349] width 309 height 33
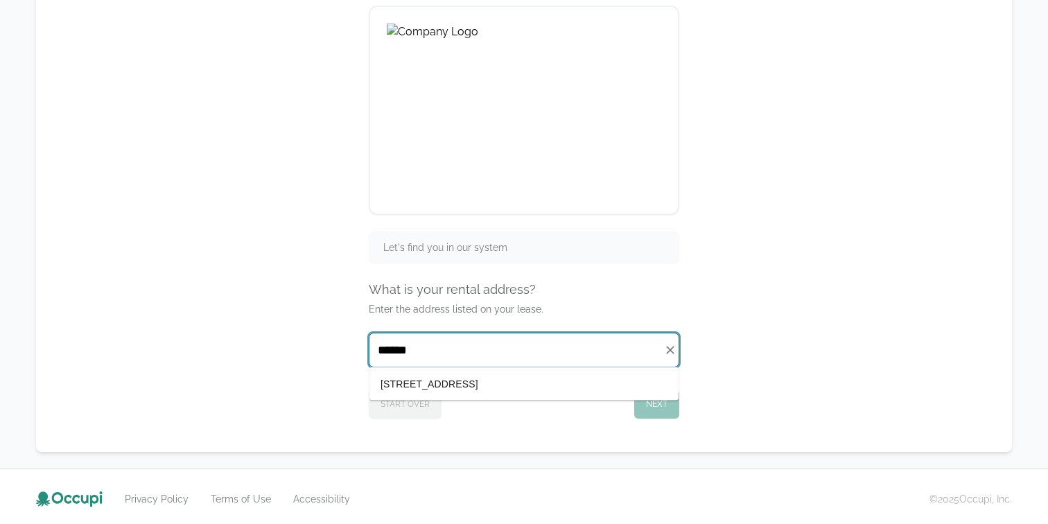
click at [524, 379] on li "700 84th Place South, Birmingham, AL 35206" at bounding box center [523, 384] width 309 height 22
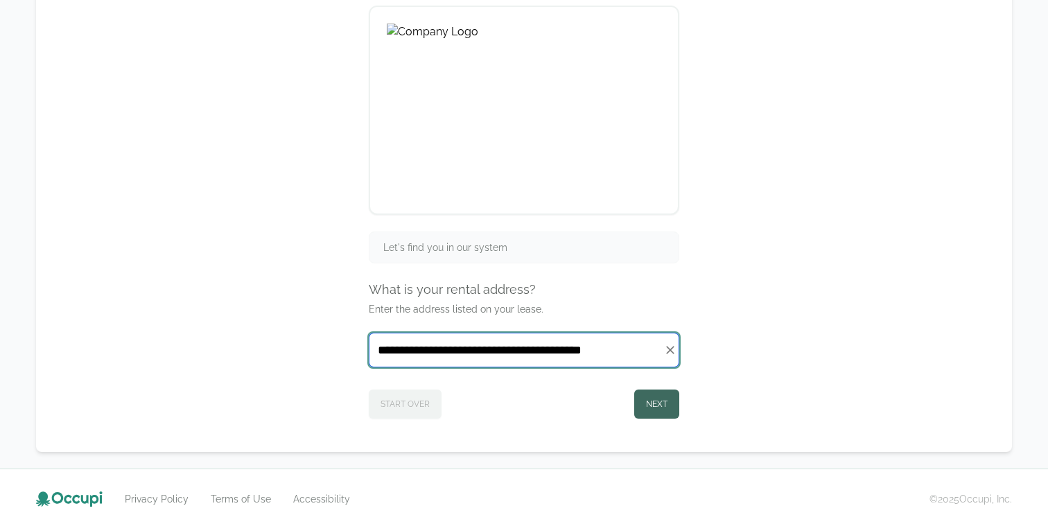
type input "**********"
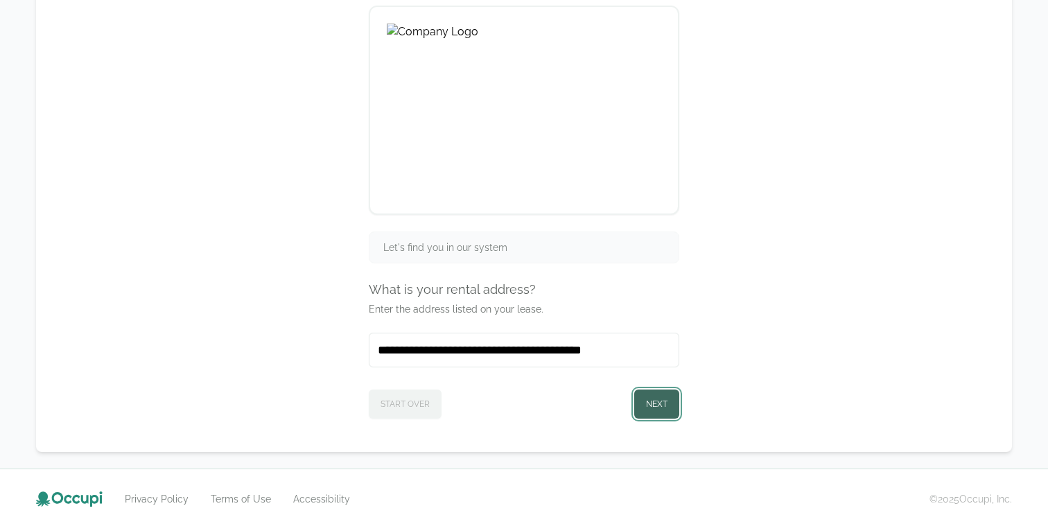
click at [641, 408] on button "Next" at bounding box center [656, 403] width 45 height 29
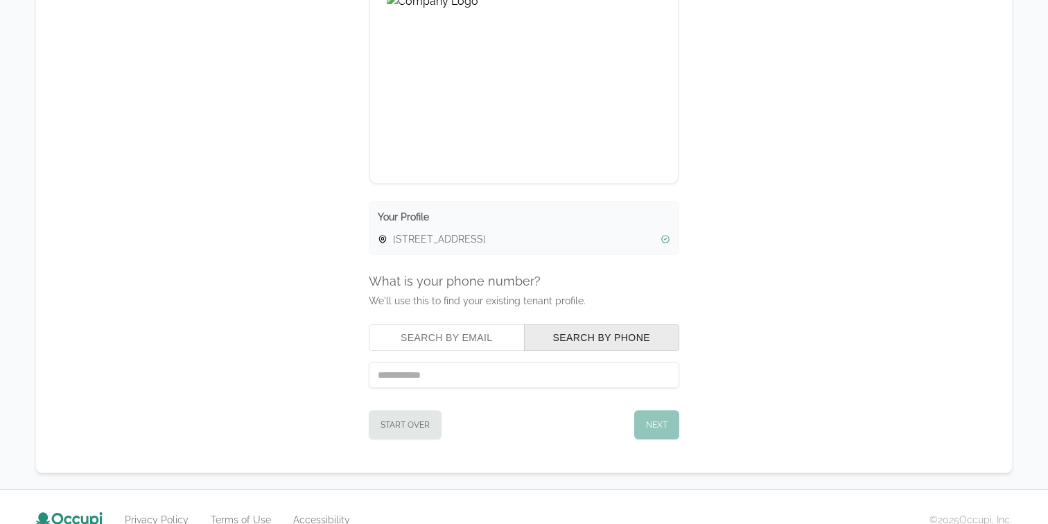
scroll to position [182, 0]
click at [492, 339] on button "Search by Email" at bounding box center [447, 337] width 156 height 26
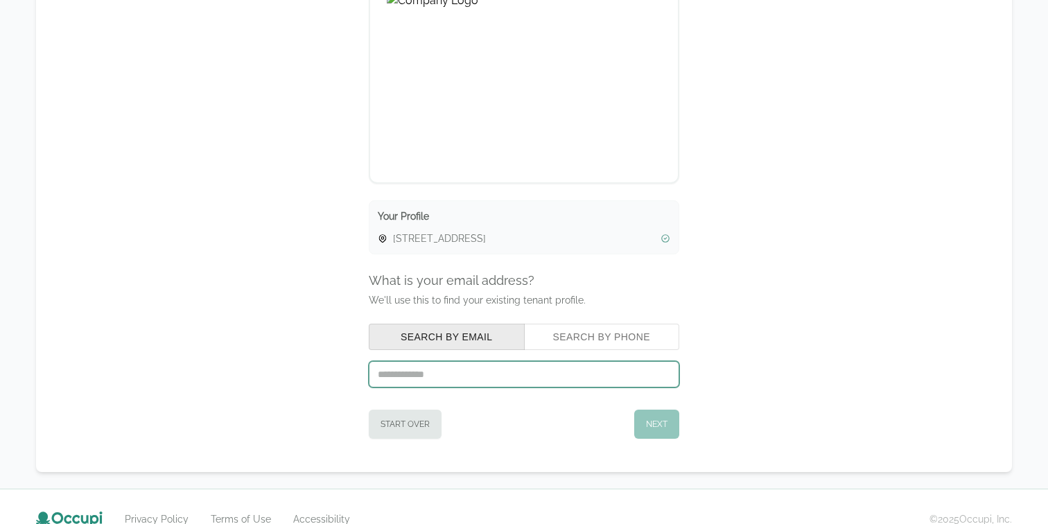
paste input "**********"
type input "**********"
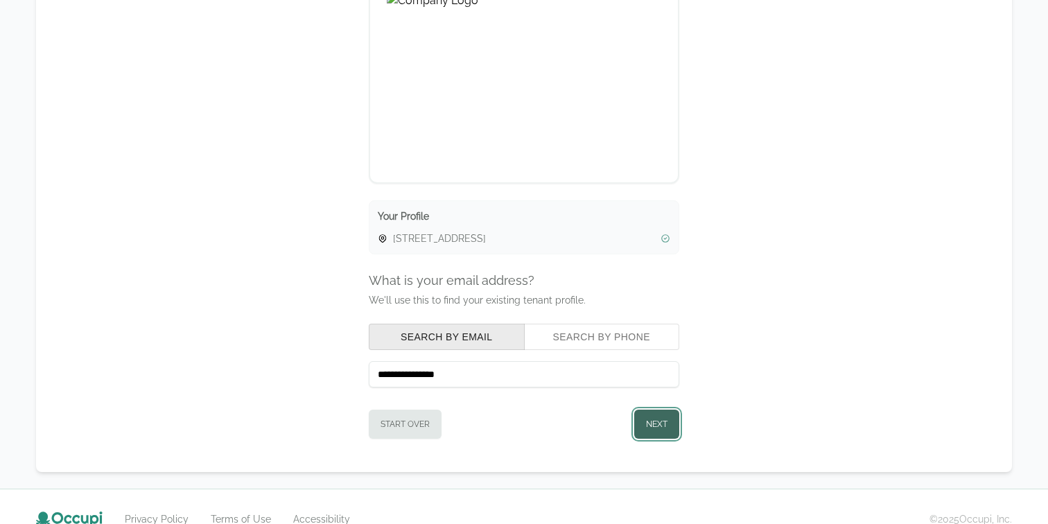
click at [657, 429] on button "Next" at bounding box center [656, 423] width 45 height 29
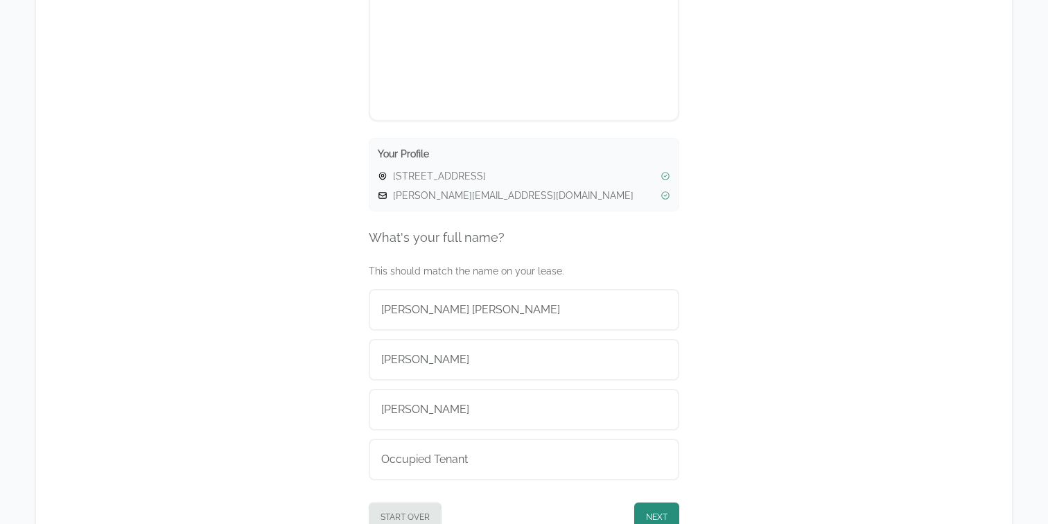
scroll to position [263, 0]
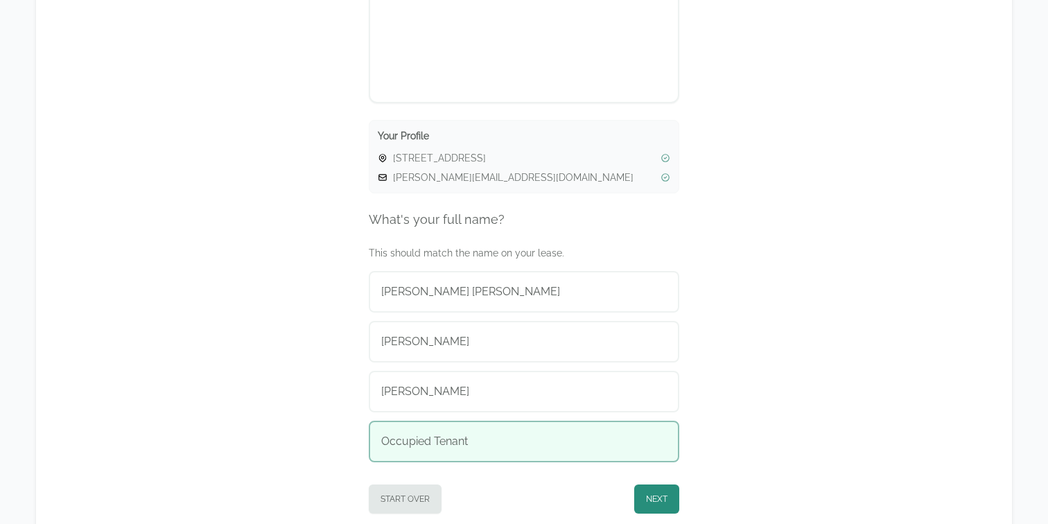
click at [648, 439] on div "Occupied Tenant" at bounding box center [523, 441] width 285 height 17
click at [666, 491] on button "Next" at bounding box center [656, 498] width 45 height 29
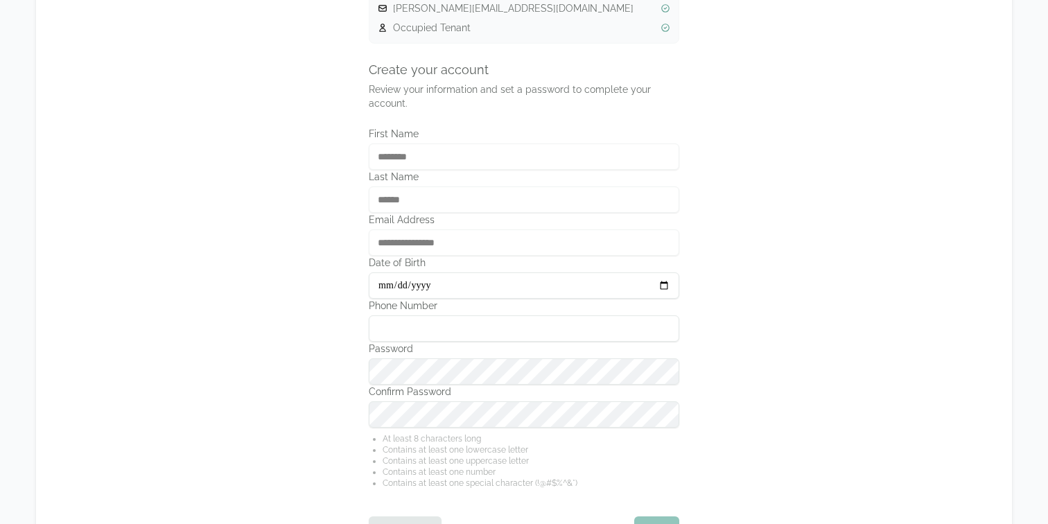
scroll to position [432, 0]
type input "**********"
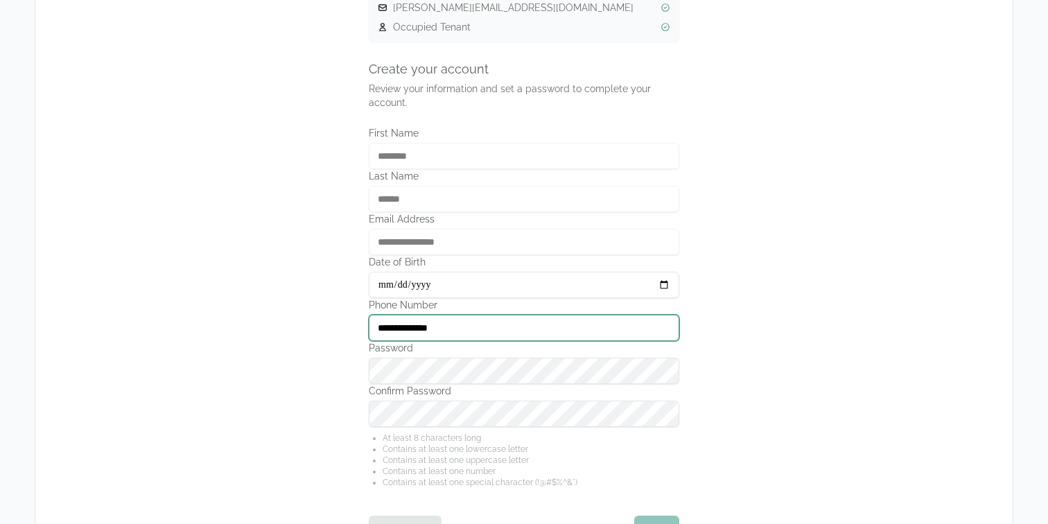
type input "**********"
click at [413, 398] on div "Confirm Password" at bounding box center [524, 405] width 310 height 43
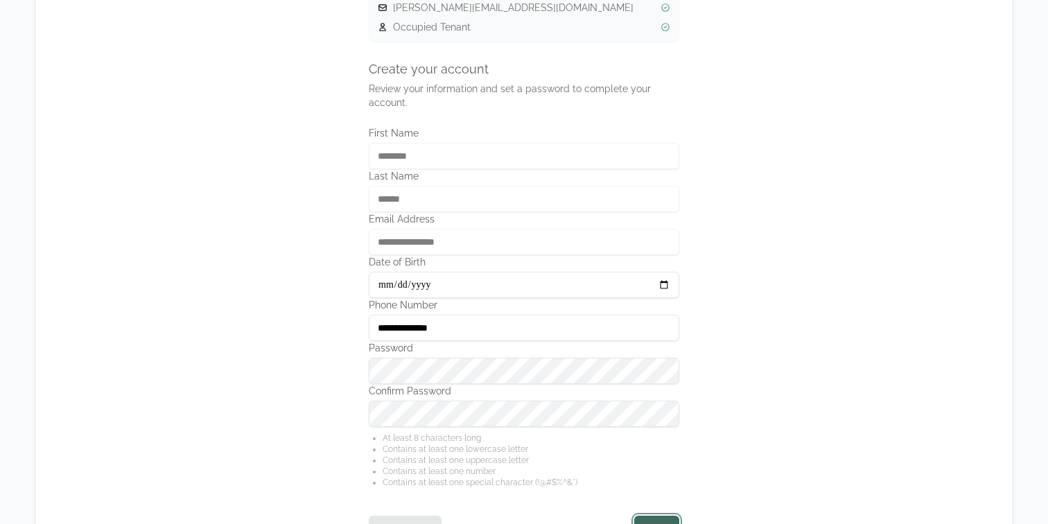
click at [660, 515] on button "Next" at bounding box center [656, 529] width 45 height 29
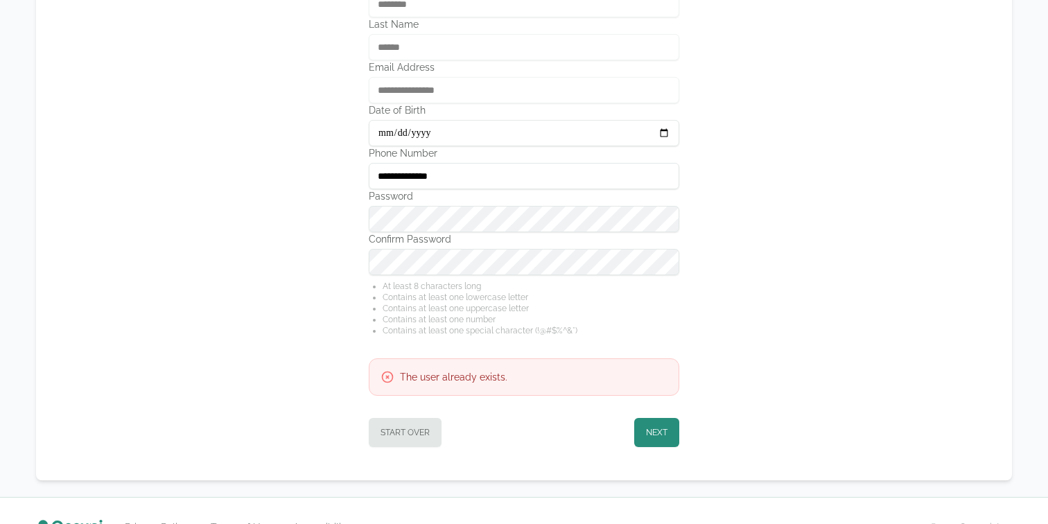
scroll to position [585, 0]
click at [648, 441] on button "Next" at bounding box center [656, 431] width 45 height 29
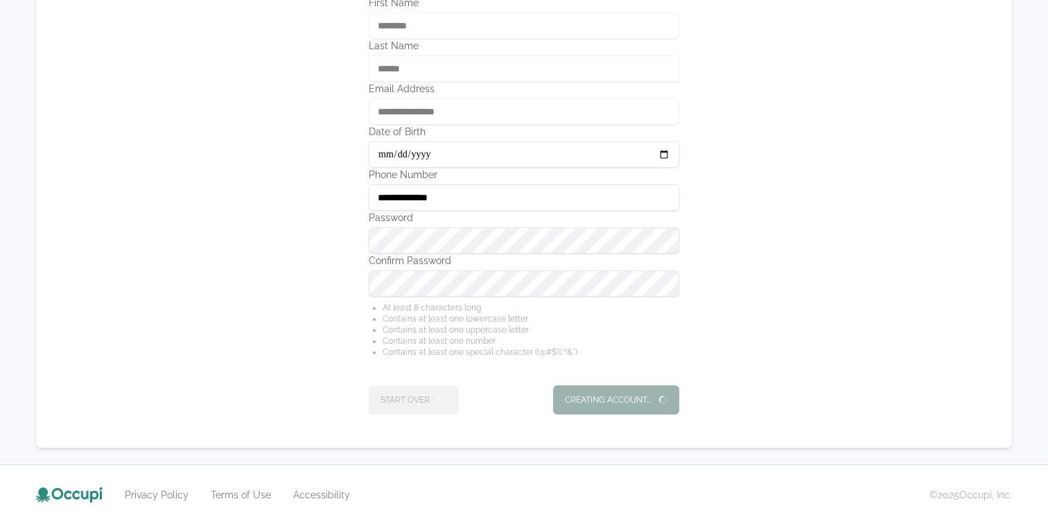
scroll to position [0, 0]
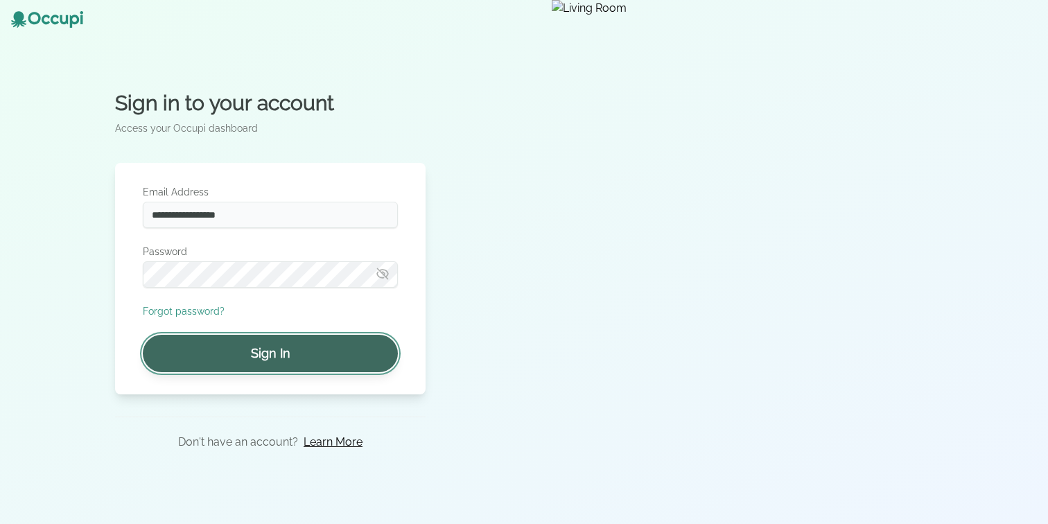
click at [306, 365] on button "Sign In" at bounding box center [270, 353] width 255 height 37
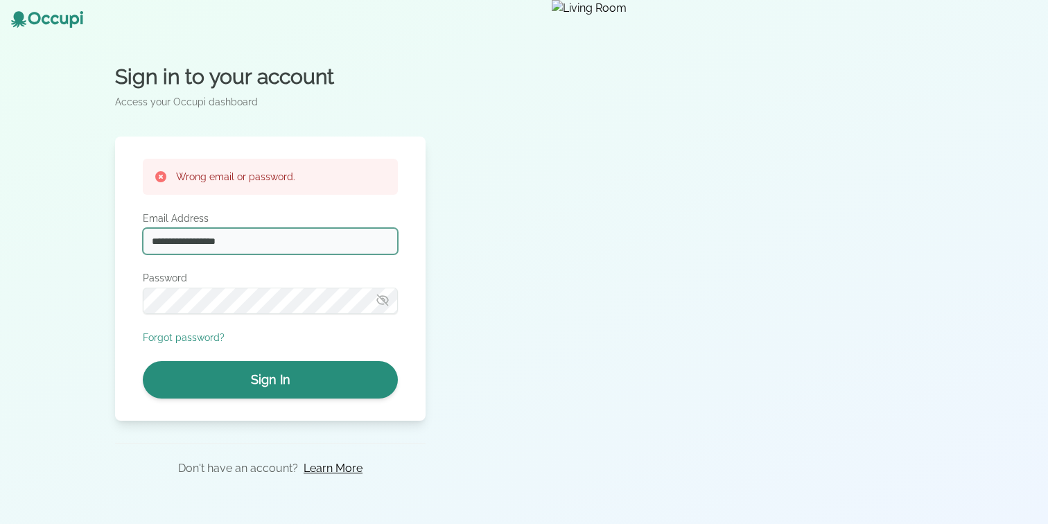
click at [170, 238] on input "**********" at bounding box center [270, 241] width 255 height 26
type input "**********"
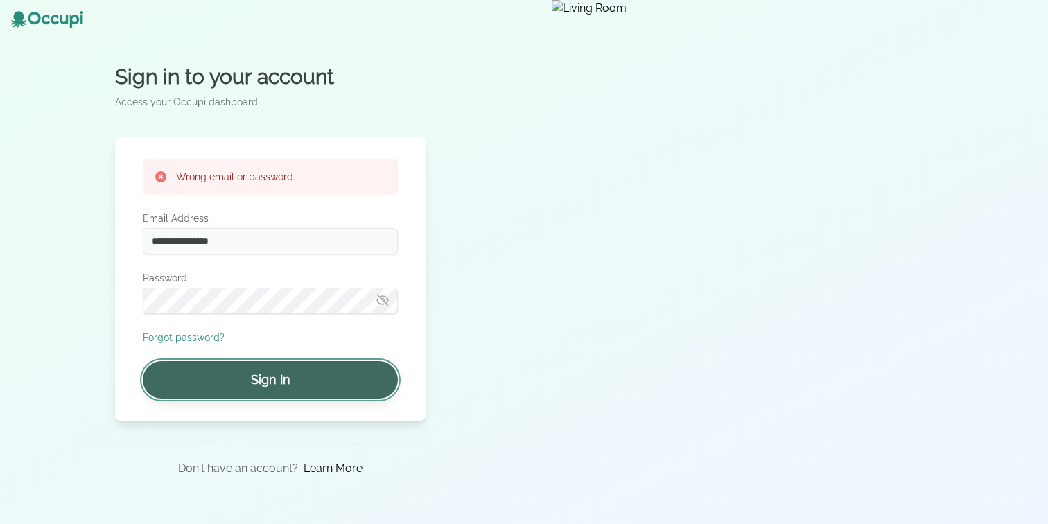
click at [248, 374] on button "Sign In" at bounding box center [270, 379] width 255 height 37
